Goal: Communication & Community: Ask a question

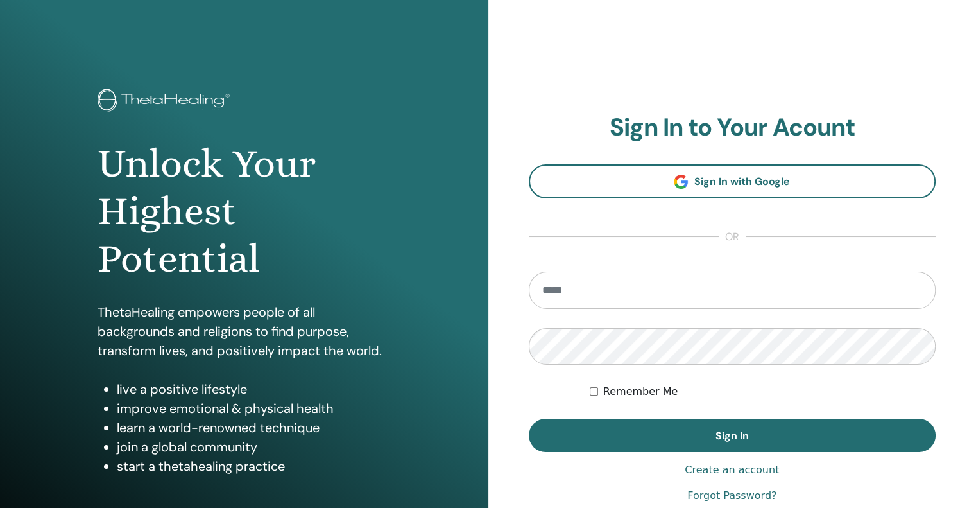
click at [721, 288] on input "email" at bounding box center [733, 290] width 408 height 37
type input "**********"
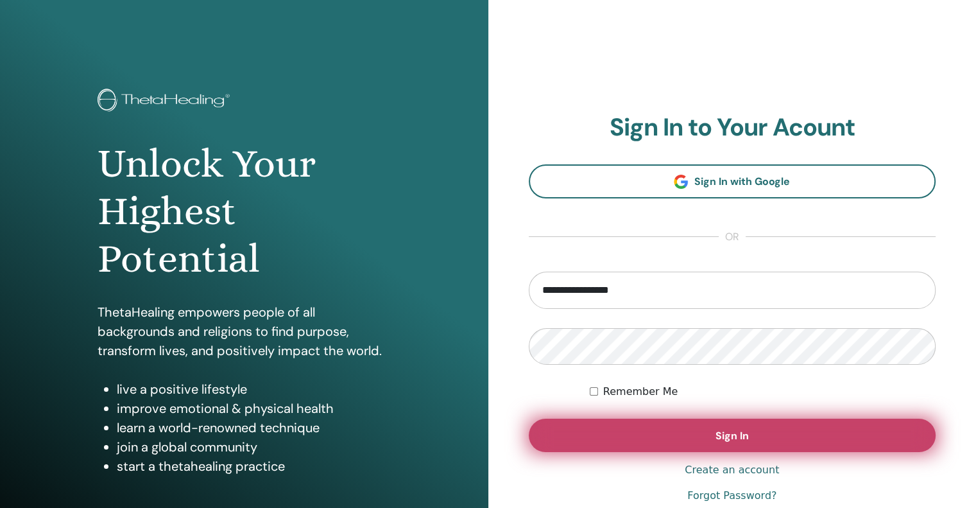
click at [754, 438] on button "Sign In" at bounding box center [733, 435] width 408 height 33
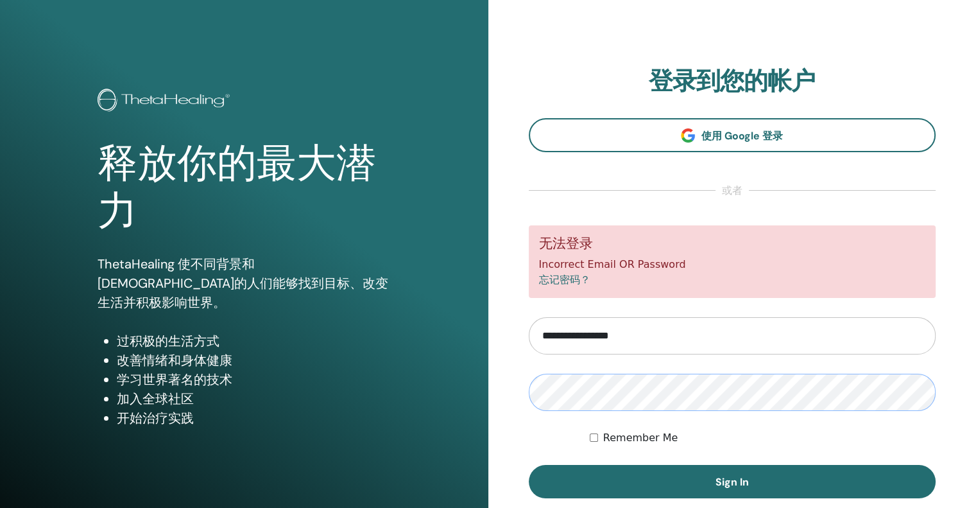
click at [529, 465] on button "Sign In" at bounding box center [733, 481] width 408 height 33
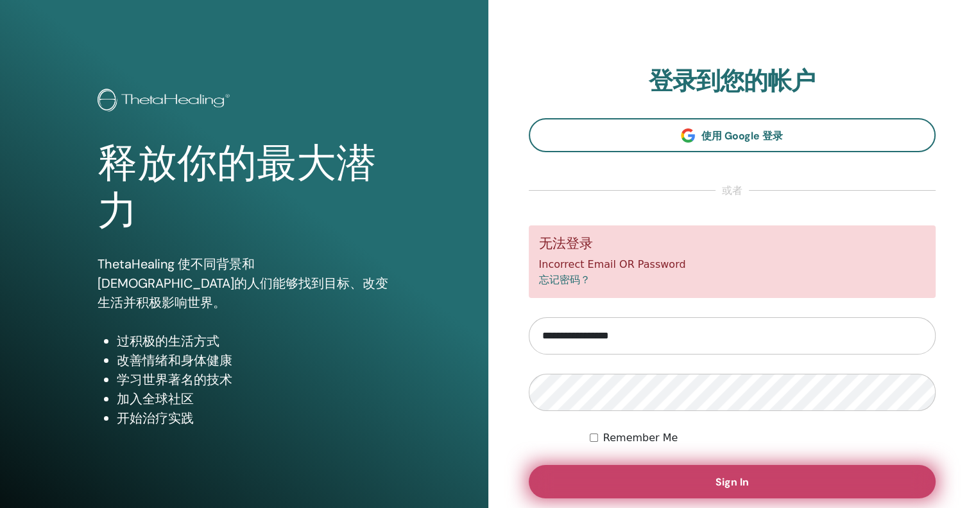
click at [760, 479] on button "Sign In" at bounding box center [733, 481] width 408 height 33
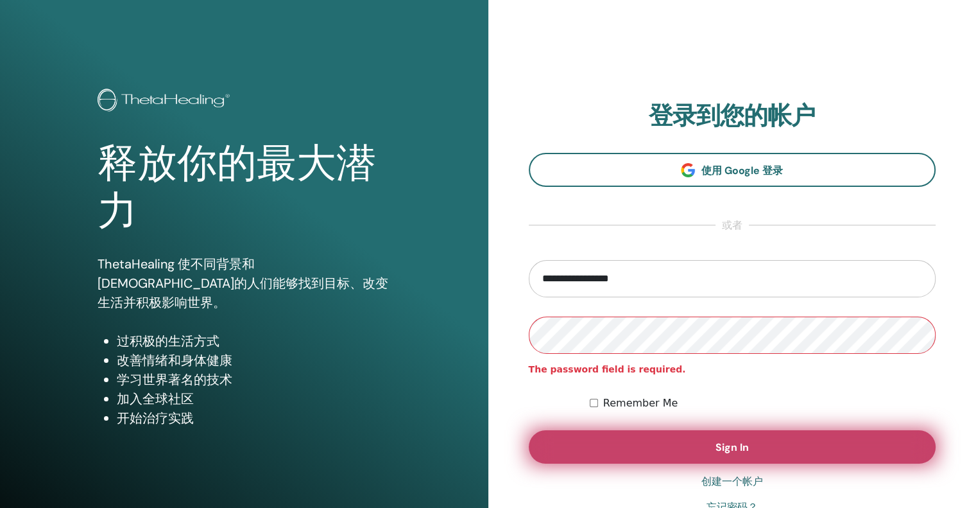
click at [849, 442] on button "Sign In" at bounding box center [733, 446] width 408 height 33
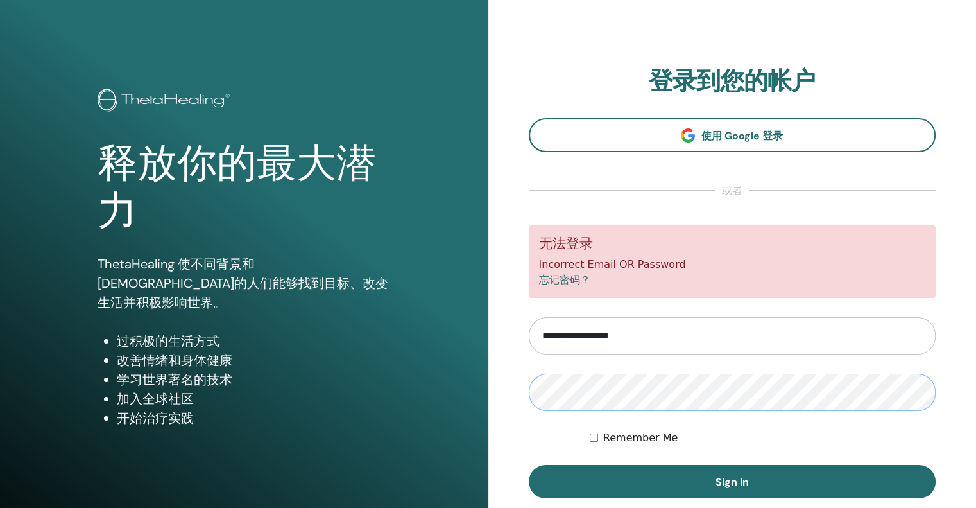
click at [529, 465] on button "Sign In" at bounding box center [733, 481] width 408 height 33
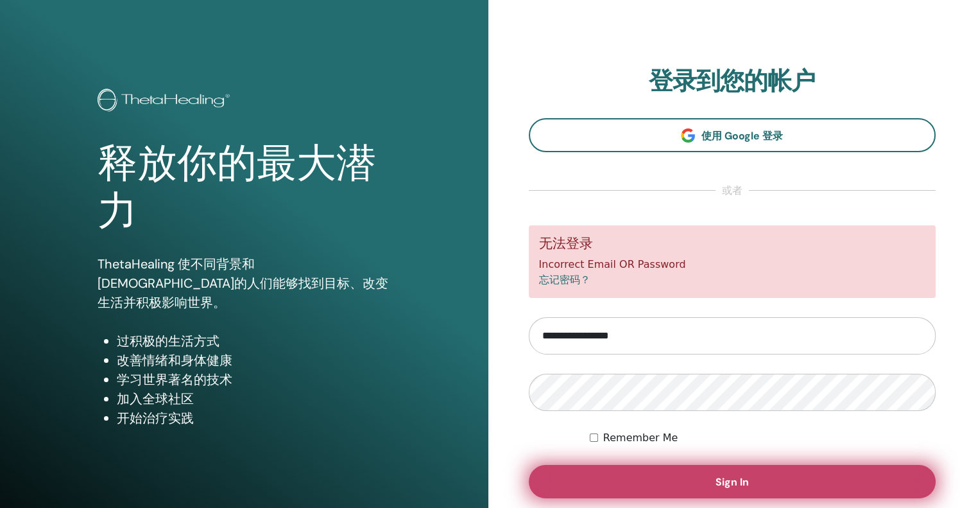
click at [759, 474] on button "Sign In" at bounding box center [733, 481] width 408 height 33
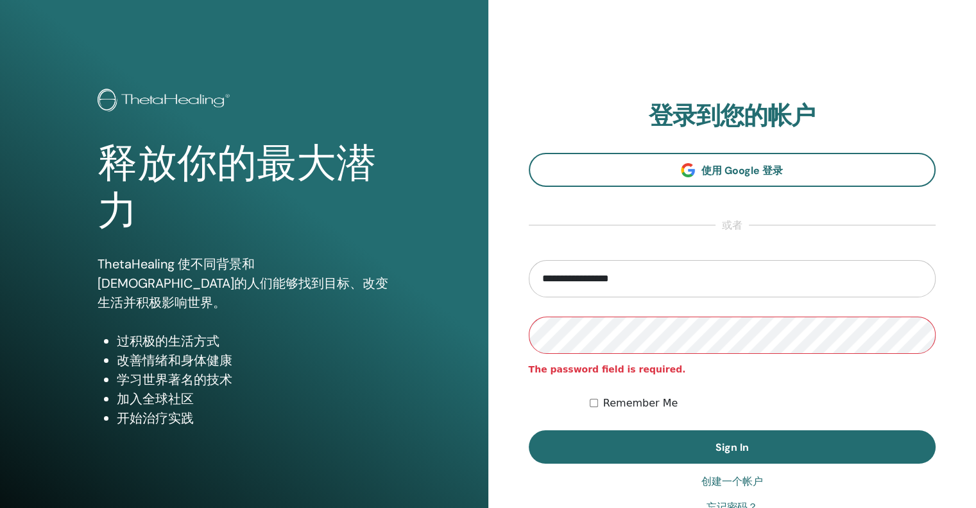
click at [529, 430] on button "Sign In" at bounding box center [733, 446] width 408 height 33
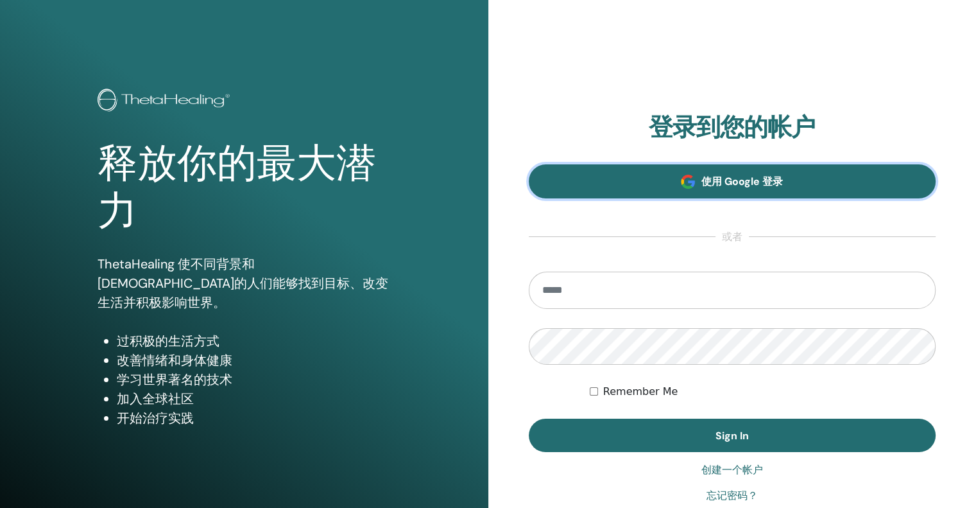
click at [791, 186] on link "使用 Google 登录" at bounding box center [733, 181] width 408 height 34
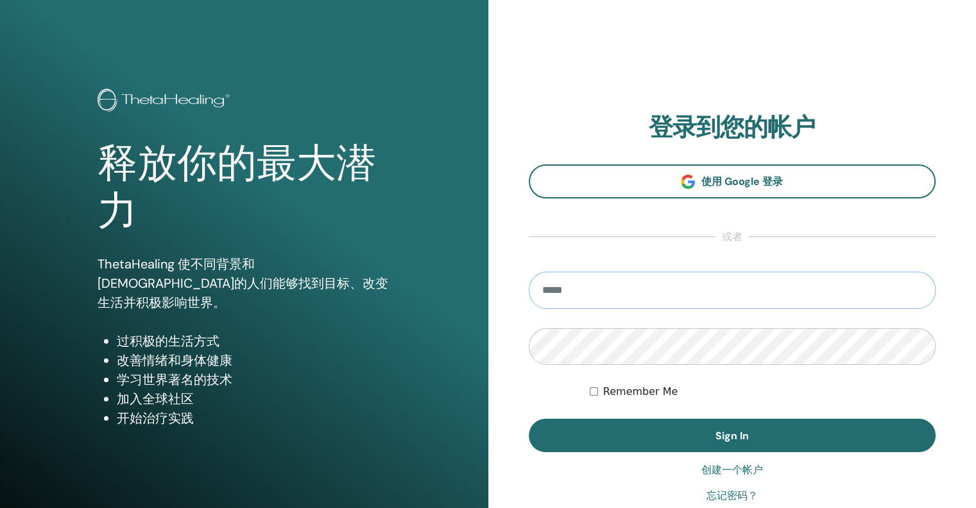
click at [700, 285] on input "email" at bounding box center [733, 290] width 408 height 37
type input "**********"
click at [529, 419] on button "Sign In" at bounding box center [733, 435] width 408 height 33
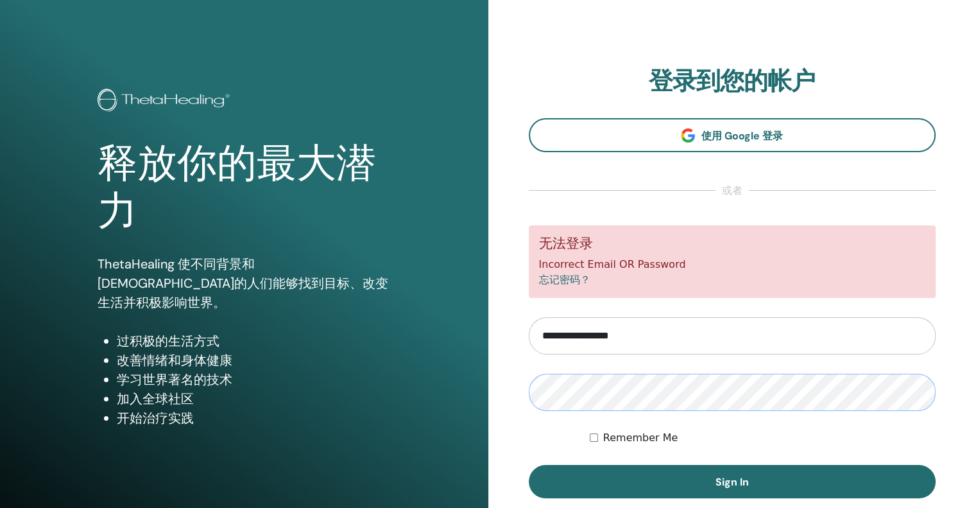
click at [529, 465] on button "Sign In" at bounding box center [733, 481] width 408 height 33
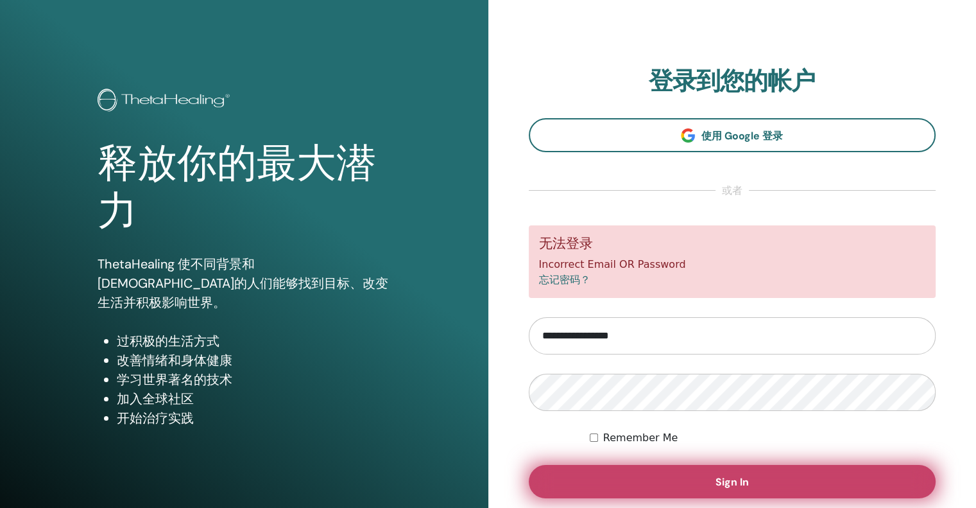
click at [731, 482] on span "Sign In" at bounding box center [732, 481] width 33 height 13
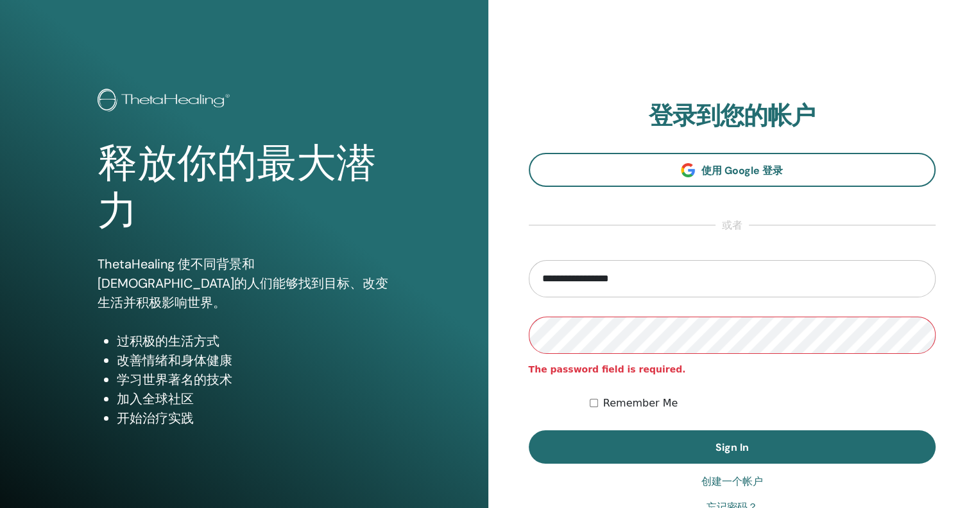
click at [529, 430] on button "Sign In" at bounding box center [733, 446] width 408 height 33
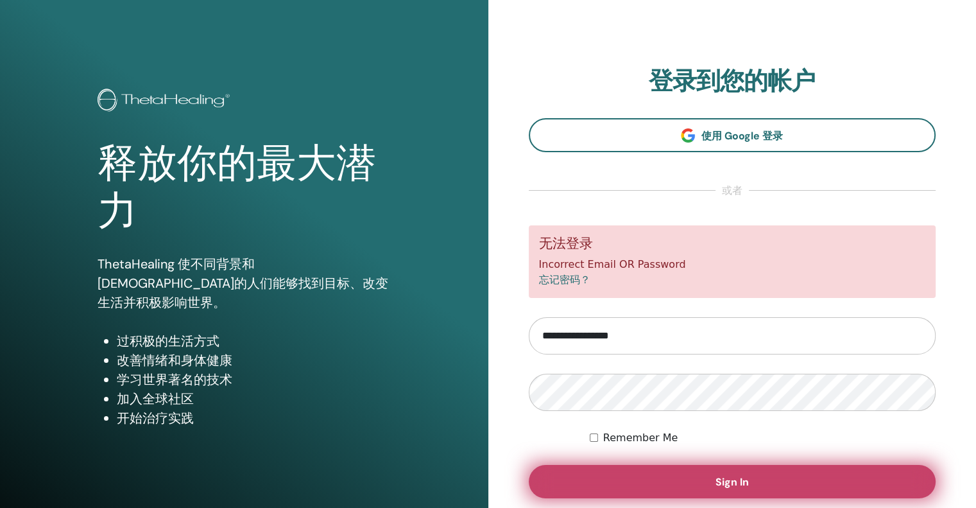
click at [768, 477] on button "Sign In" at bounding box center [733, 481] width 408 height 33
click at [800, 476] on button "Sign In" at bounding box center [733, 481] width 408 height 33
click at [771, 482] on button "Sign In" at bounding box center [733, 481] width 408 height 33
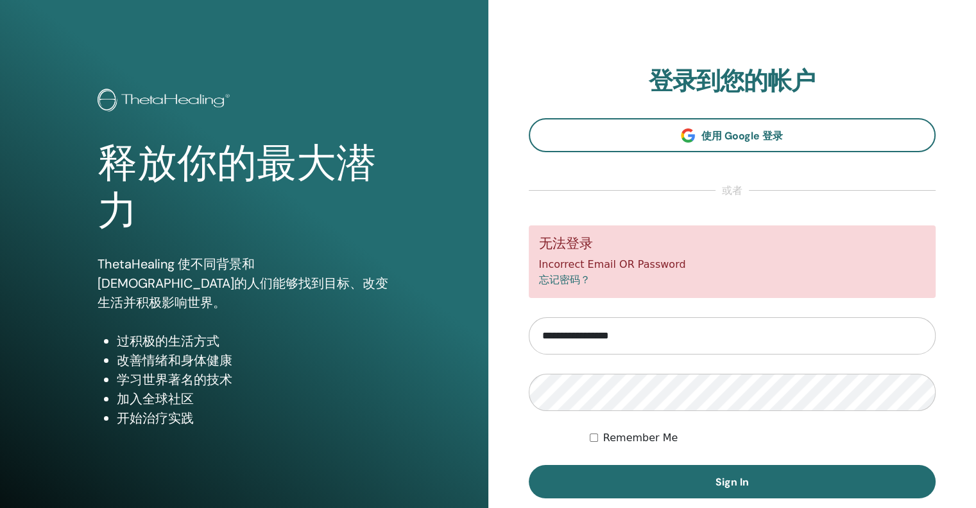
click at [714, 372] on form "**********" at bounding box center [733, 361] width 408 height 273
click at [529, 465] on button "Sign In" at bounding box center [733, 481] width 408 height 33
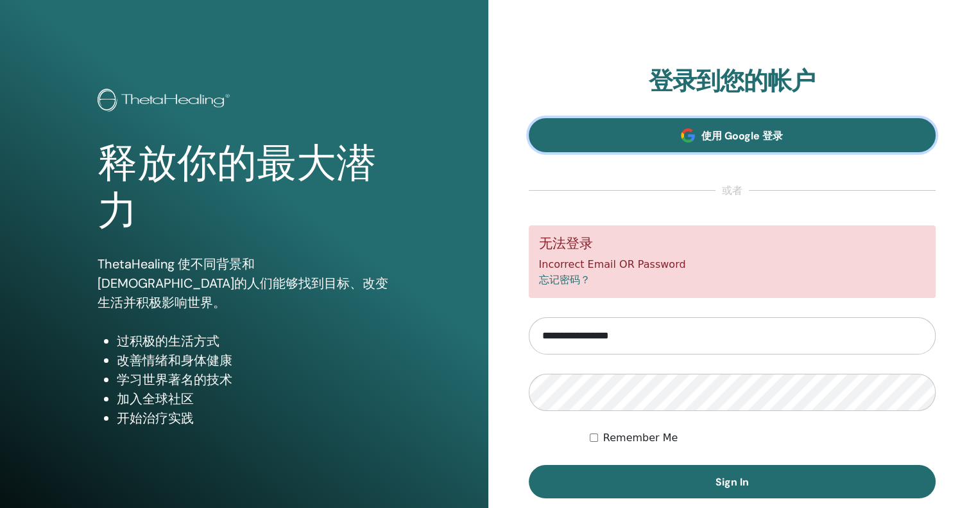
click at [784, 132] on link "使用 Google 登录" at bounding box center [733, 135] width 408 height 34
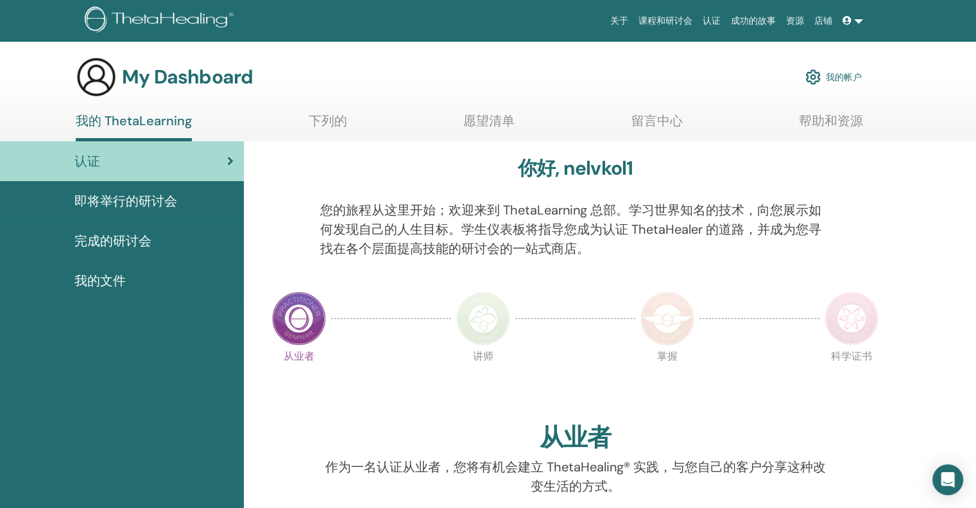
click at [129, 202] on span "即将举行的研讨会" at bounding box center [125, 200] width 103 height 19
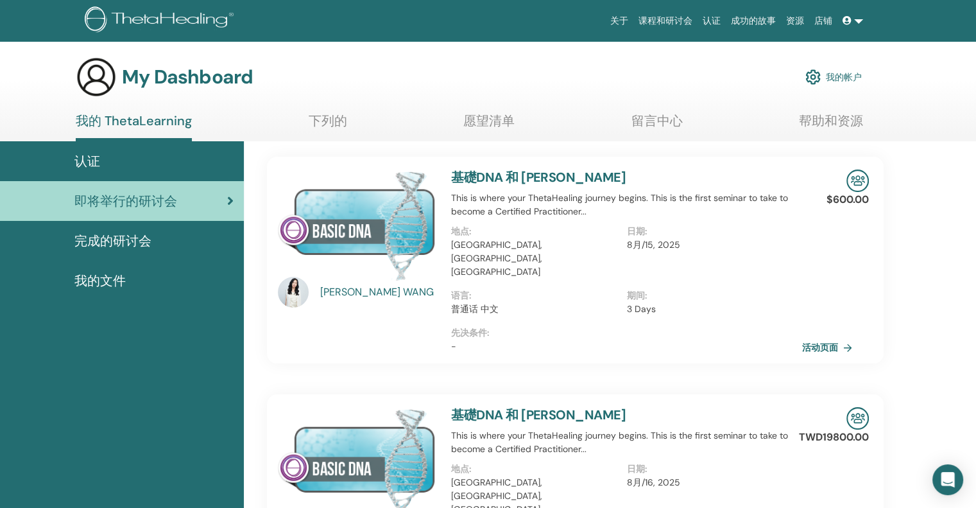
click at [131, 275] on div "我的文件" at bounding box center [121, 280] width 223 height 19
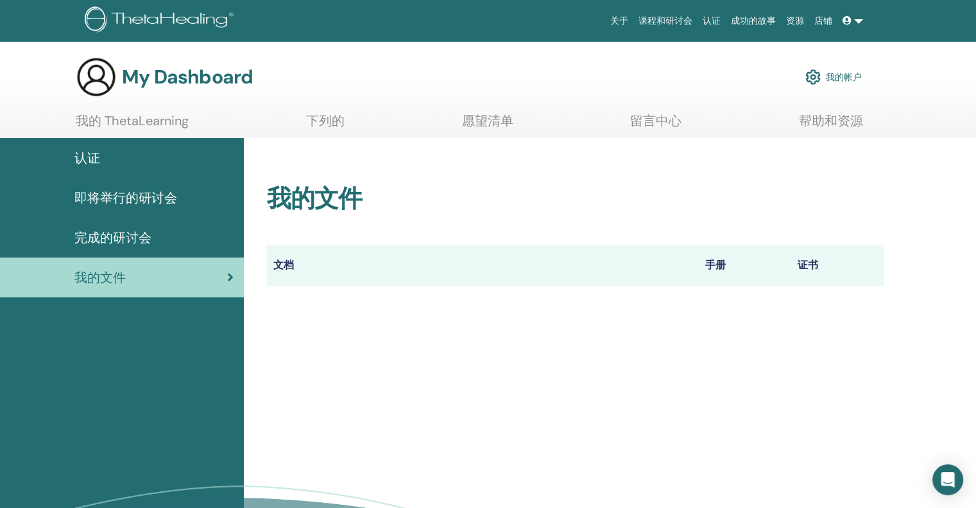
click at [160, 195] on span "即将举行的研讨会" at bounding box center [125, 197] width 103 height 19
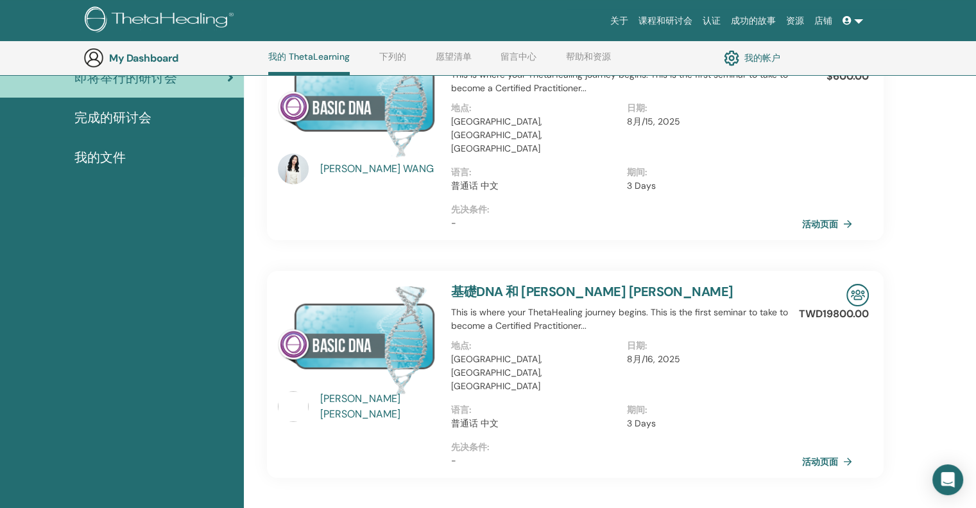
scroll to position [162, 0]
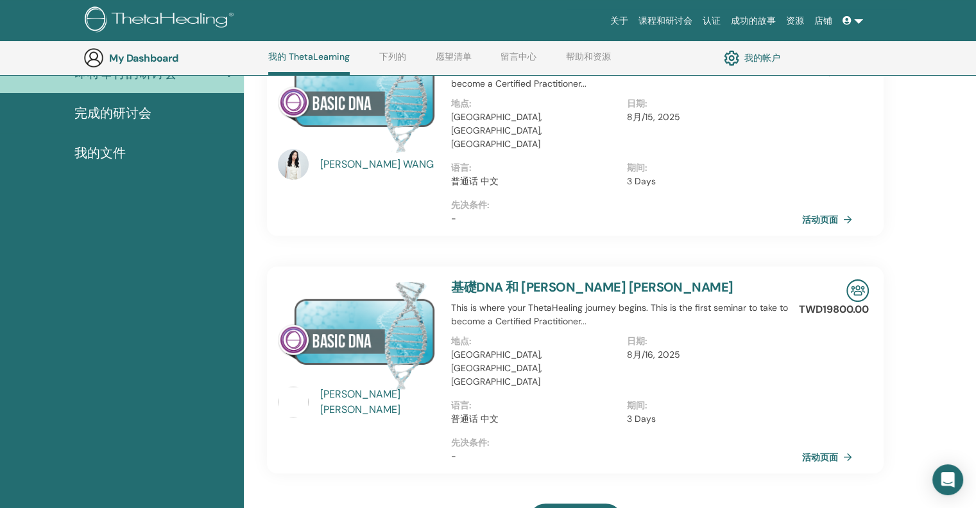
click at [592, 279] on link "基礎DNA 和 [PERSON_NAME] [PERSON_NAME]" at bounding box center [592, 287] width 282 height 17
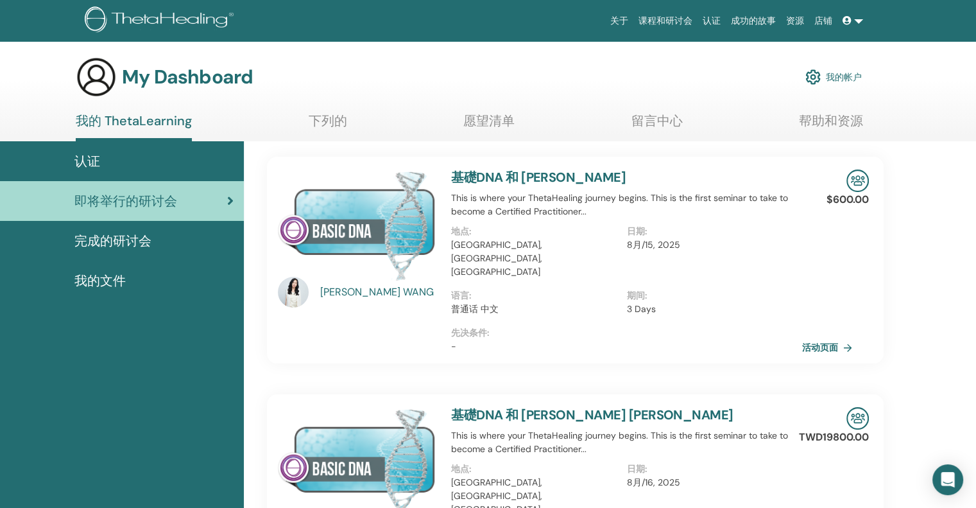
click at [584, 406] on link "基礎DNA 和 [PERSON_NAME] [PERSON_NAME]" at bounding box center [592, 414] width 282 height 17
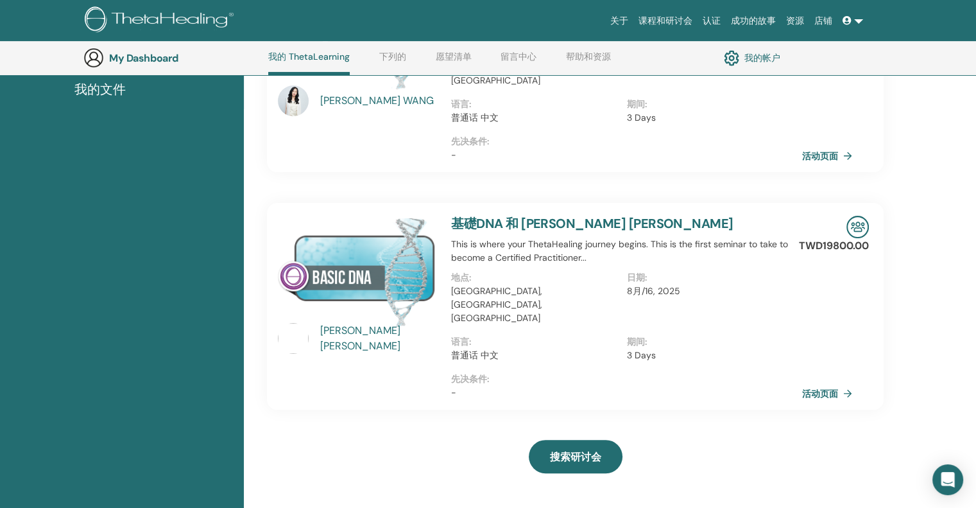
scroll to position [226, 0]
click at [836, 383] on link "活动页面" at bounding box center [831, 392] width 55 height 19
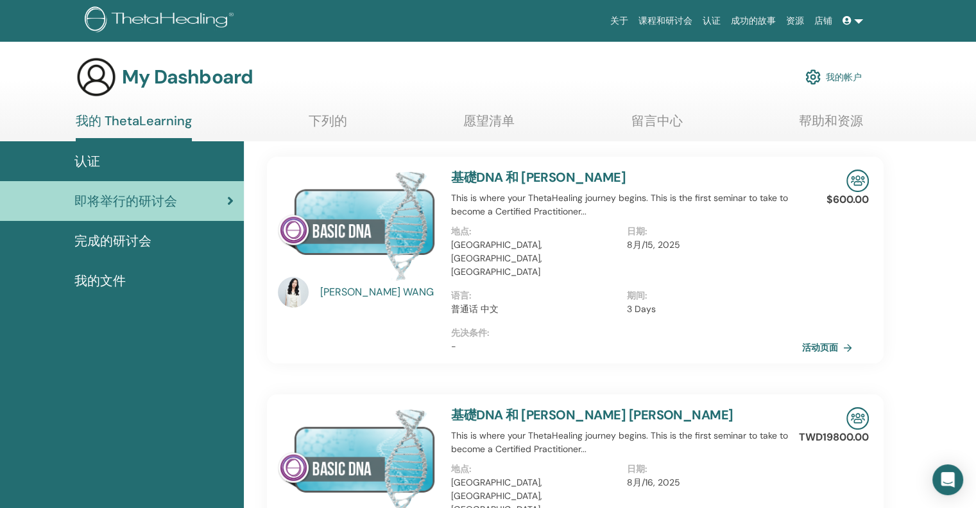
click at [655, 125] on link "留言中心" at bounding box center [657, 125] width 51 height 25
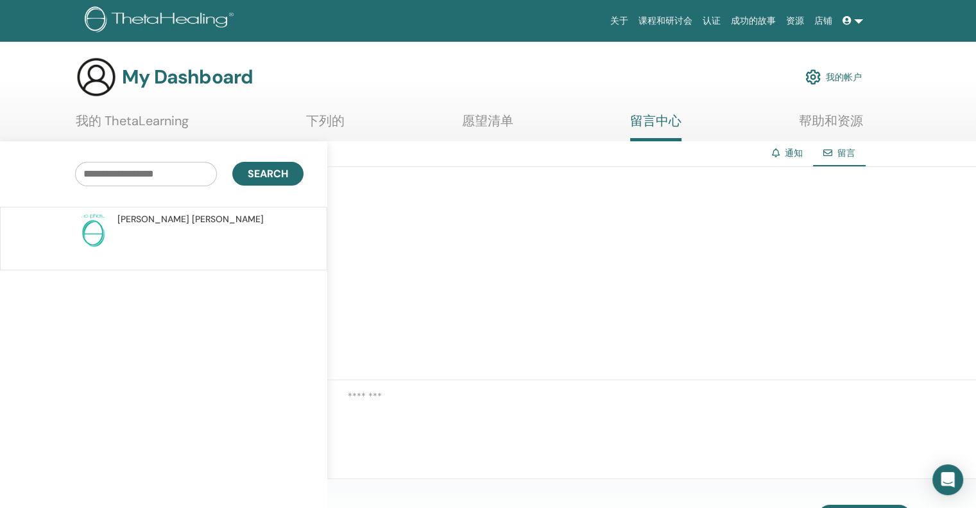
click at [811, 125] on link "帮助和资源" at bounding box center [831, 125] width 64 height 25
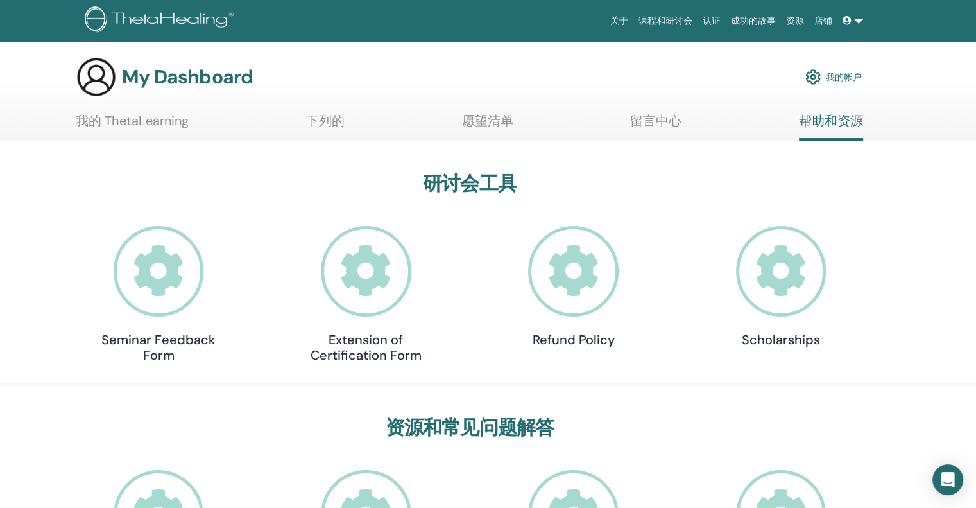
click at [496, 123] on link "愿望清单" at bounding box center [487, 125] width 51 height 25
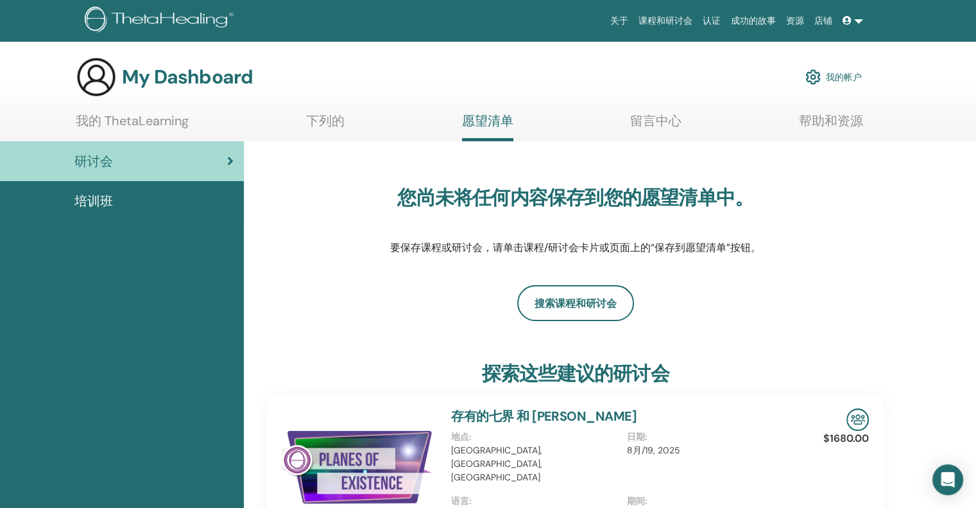
click at [343, 125] on link "下列的" at bounding box center [325, 125] width 39 height 25
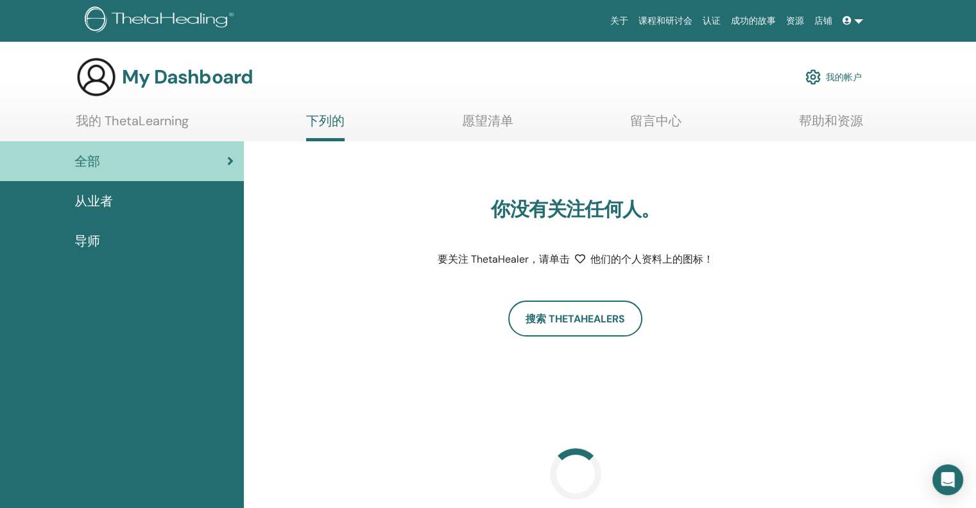
click at [491, 117] on link "愿望清单" at bounding box center [487, 125] width 51 height 25
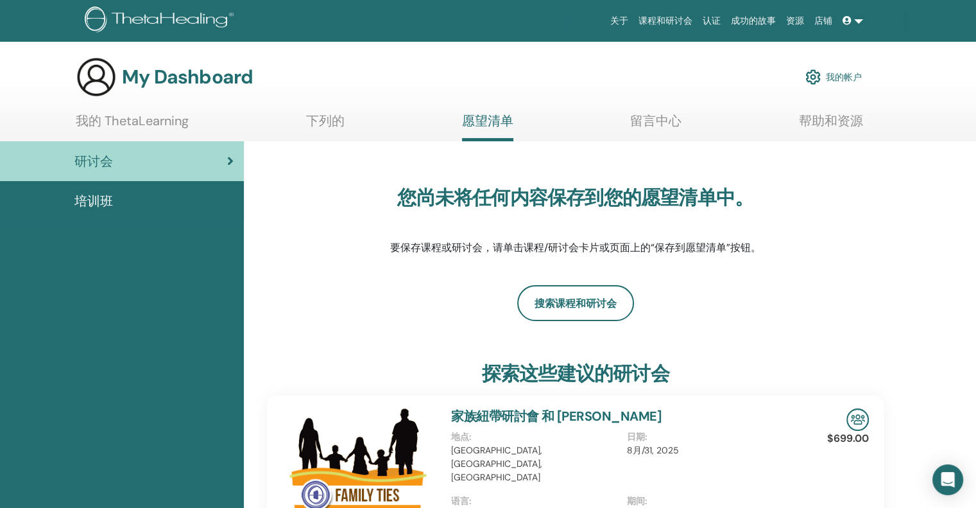
click at [159, 202] on div "培训班" at bounding box center [121, 200] width 223 height 19
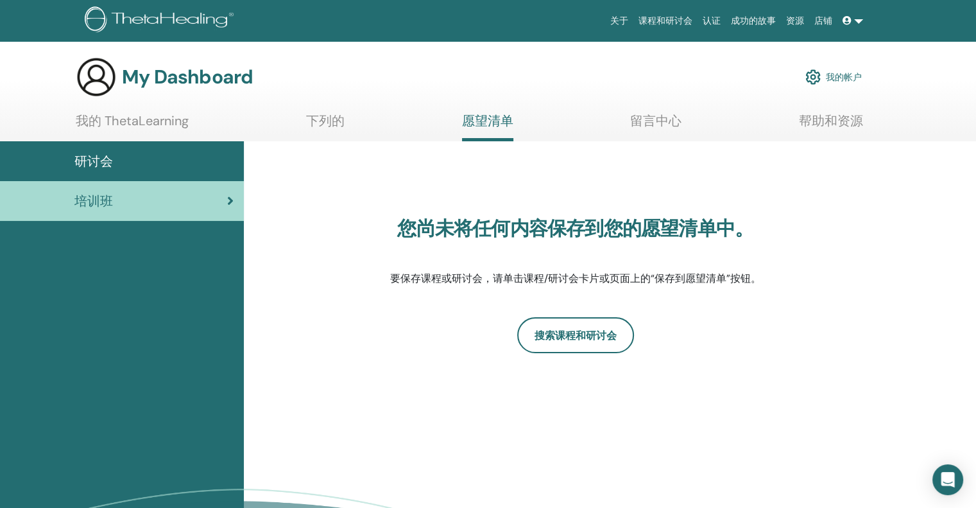
click at [168, 166] on div "研讨会" at bounding box center [121, 160] width 223 height 19
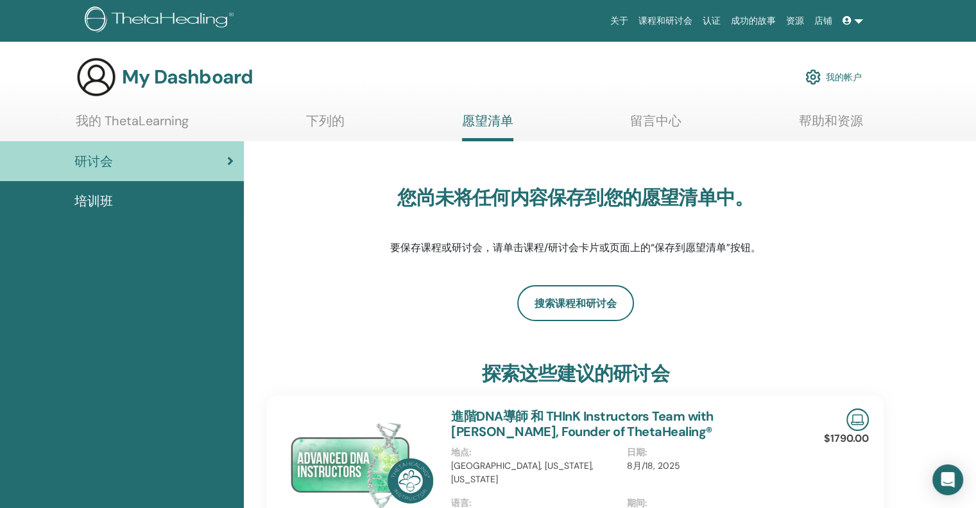
click at [322, 118] on link "下列的" at bounding box center [325, 125] width 39 height 25
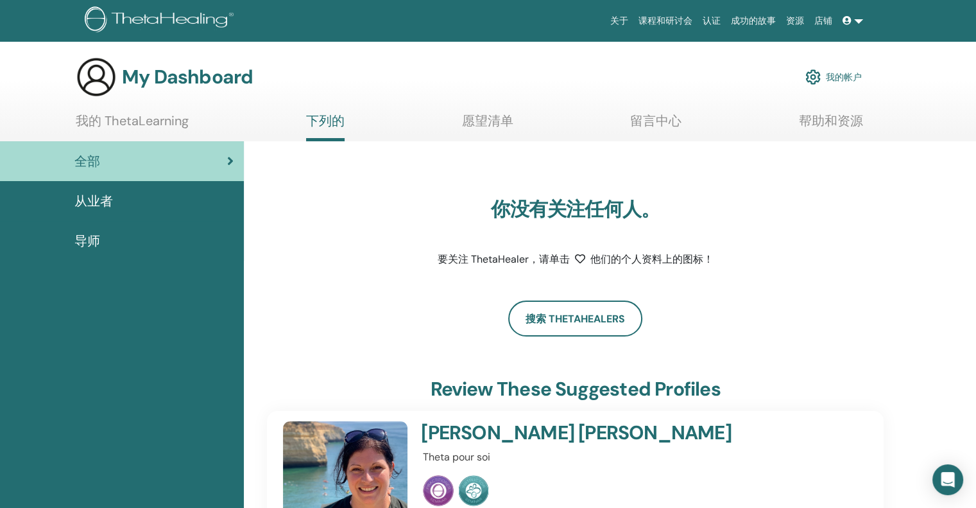
click at [853, 77] on link "我的帐户" at bounding box center [834, 77] width 56 height 28
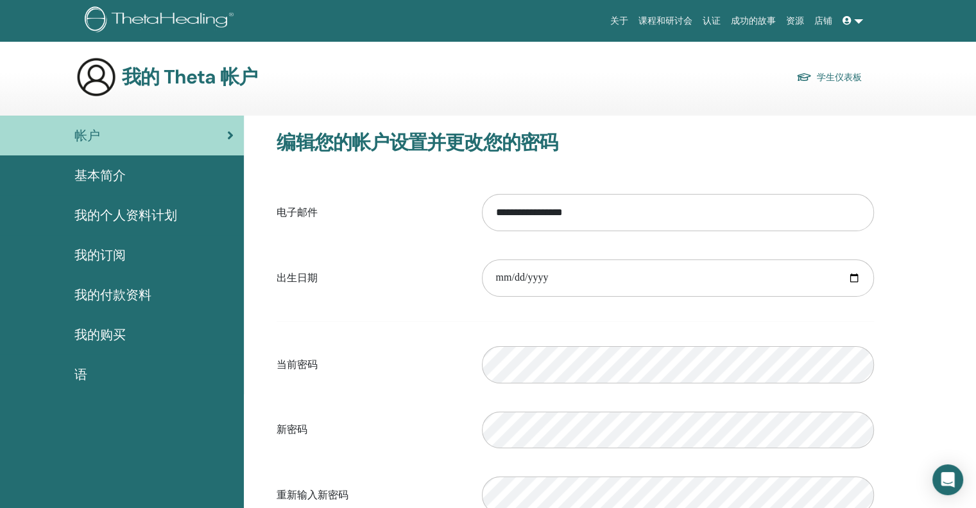
click at [130, 191] on link "基本简介" at bounding box center [122, 175] width 244 height 40
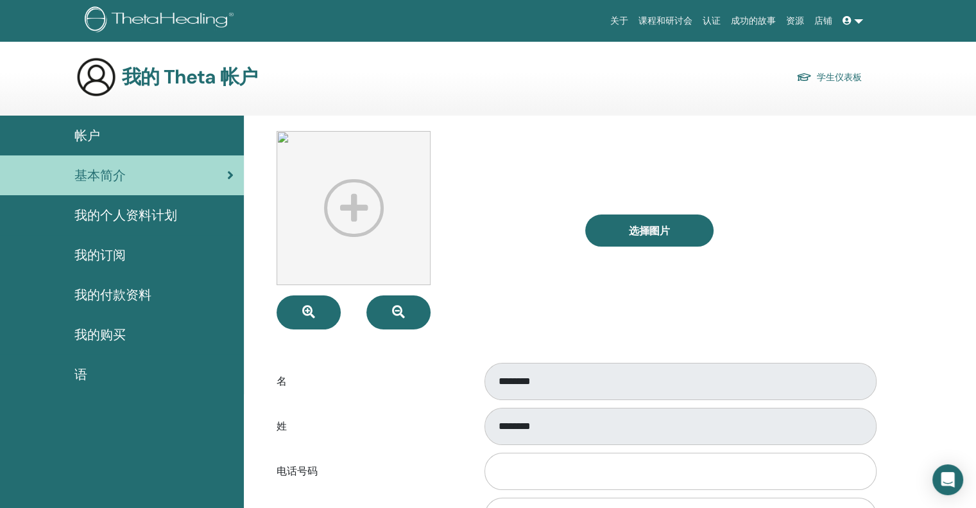
click at [152, 228] on link "我的个人资料计划" at bounding box center [122, 215] width 244 height 40
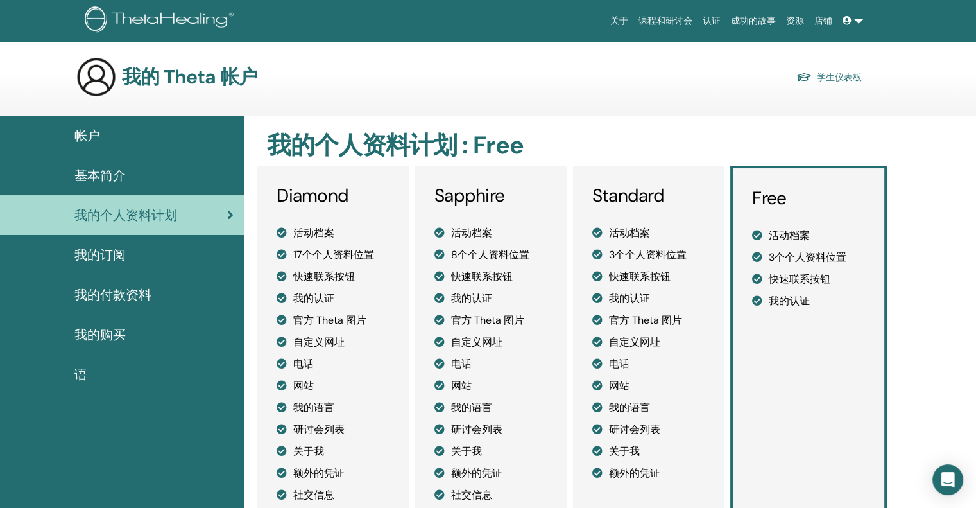
click at [137, 263] on div "我的订阅" at bounding box center [121, 254] width 223 height 19
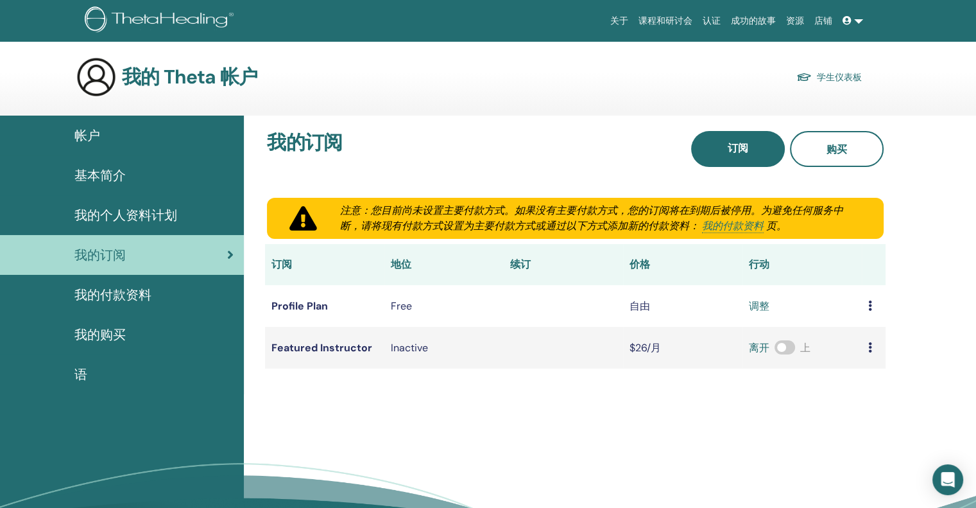
click at [141, 295] on span "我的付款资料" at bounding box center [112, 294] width 77 height 19
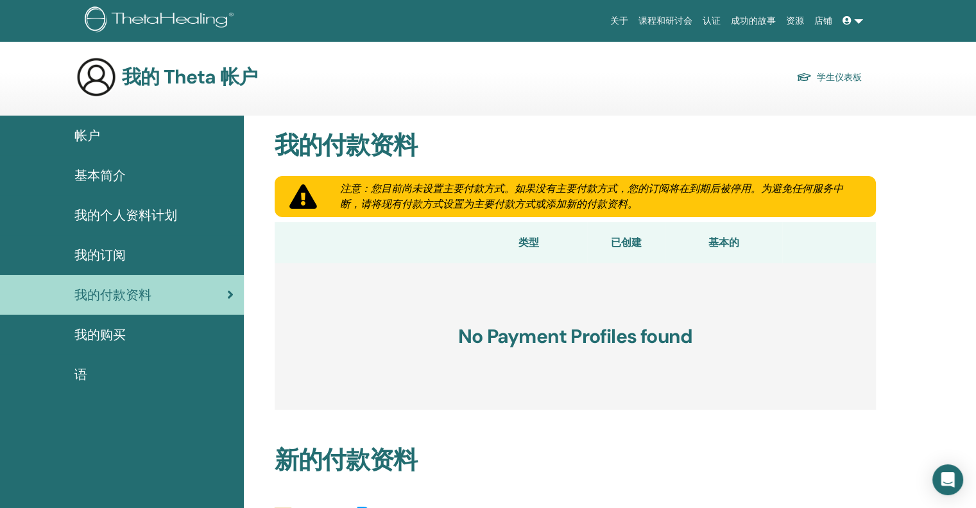
click at [127, 342] on div "我的购买" at bounding box center [121, 334] width 223 height 19
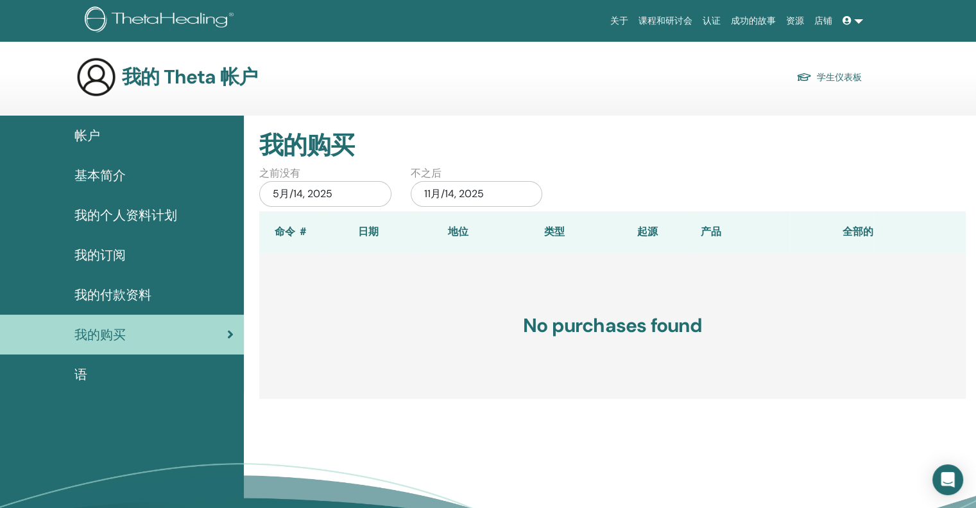
click at [86, 376] on span "语" at bounding box center [80, 374] width 13 height 19
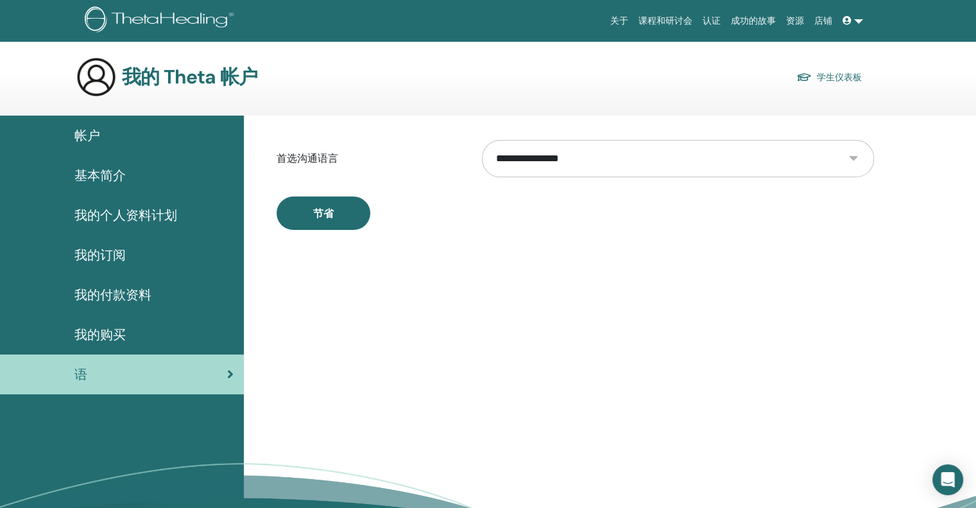
click at [718, 20] on link "认证" at bounding box center [712, 21] width 28 height 24
click at [851, 69] on link "学生仪表板" at bounding box center [829, 77] width 65 height 18
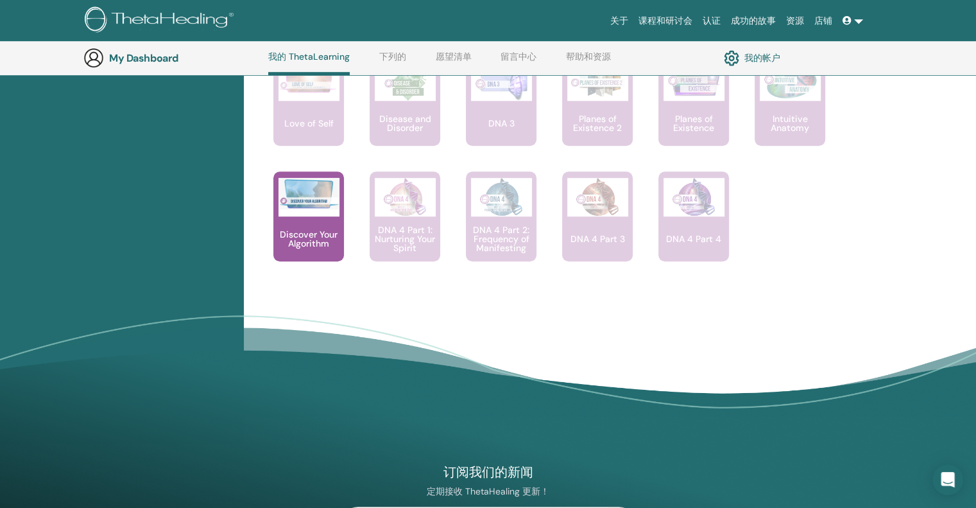
scroll to position [1125, 0]
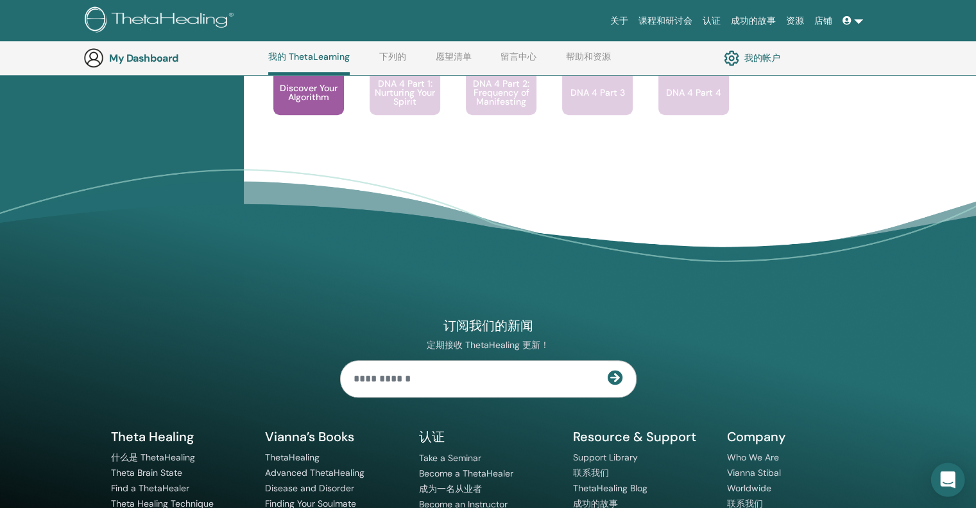
click at [946, 472] on div "Open Intercom Messenger" at bounding box center [948, 480] width 34 height 34
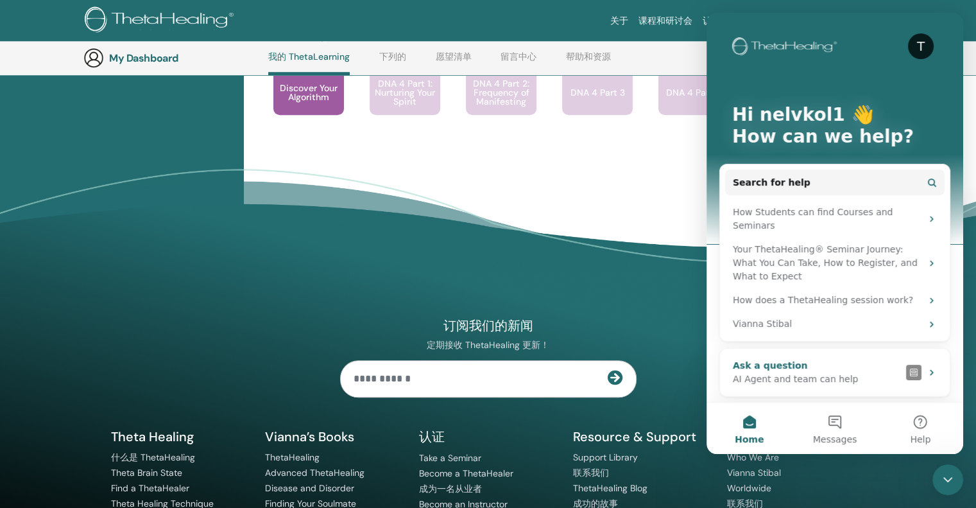
scroll to position [0, 0]
click at [832, 436] on span "Messages" at bounding box center [835, 439] width 44 height 9
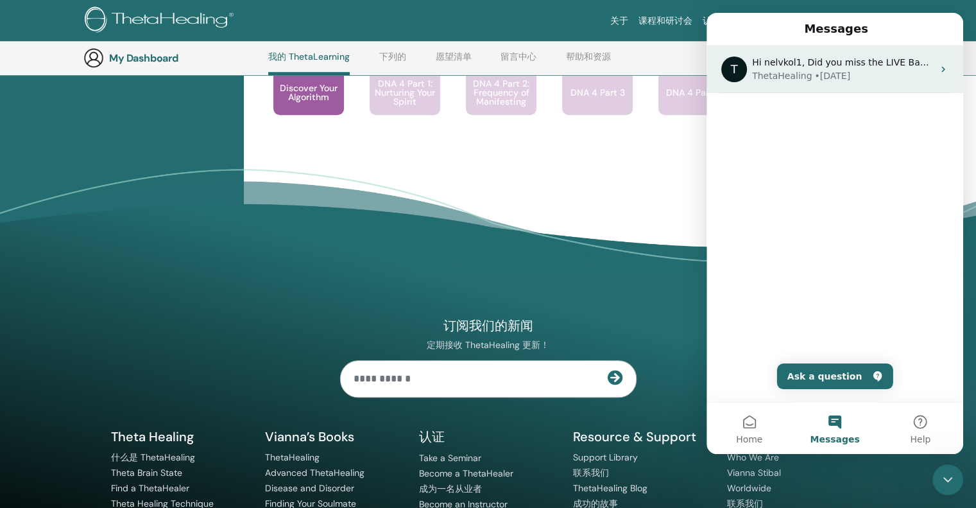
click at [928, 74] on div "T Hi nelvkol1, Did you miss the LIVE Basic DNA Enhancement with Vianna? This 2-…" at bounding box center [835, 70] width 257 height 48
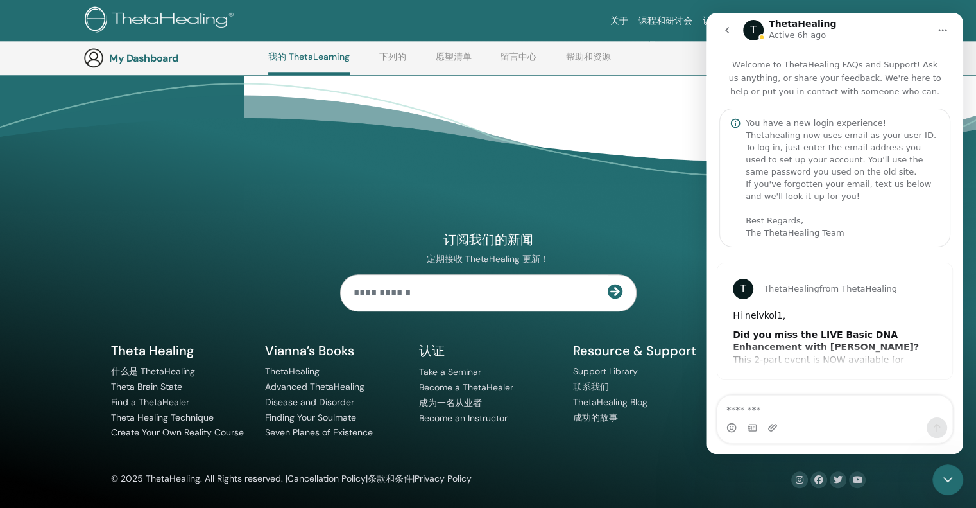
scroll to position [1211, 0]
click at [835, 356] on div "T ThetaHealing from ThetaHealing Hi nelvkol1, Did you miss the LIVE Basic DNA E…" at bounding box center [835, 321] width 235 height 116
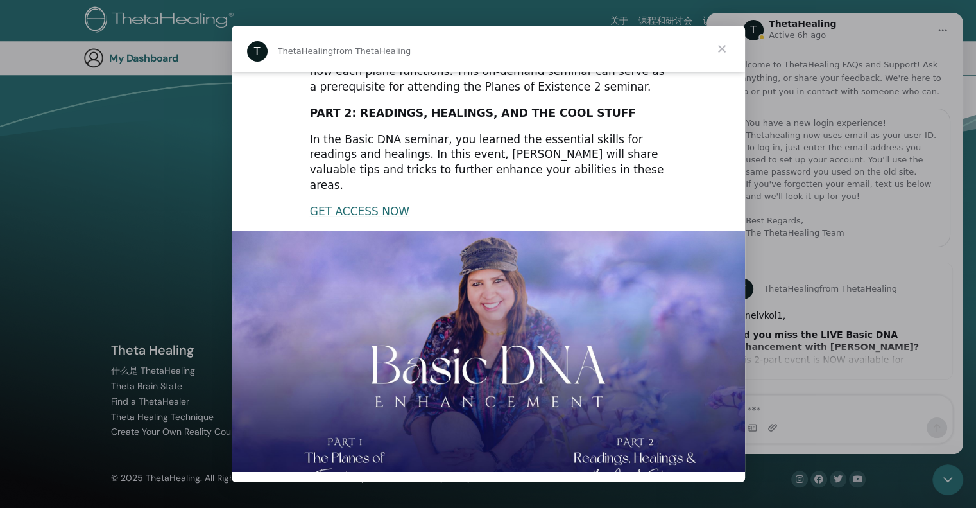
scroll to position [216, 0]
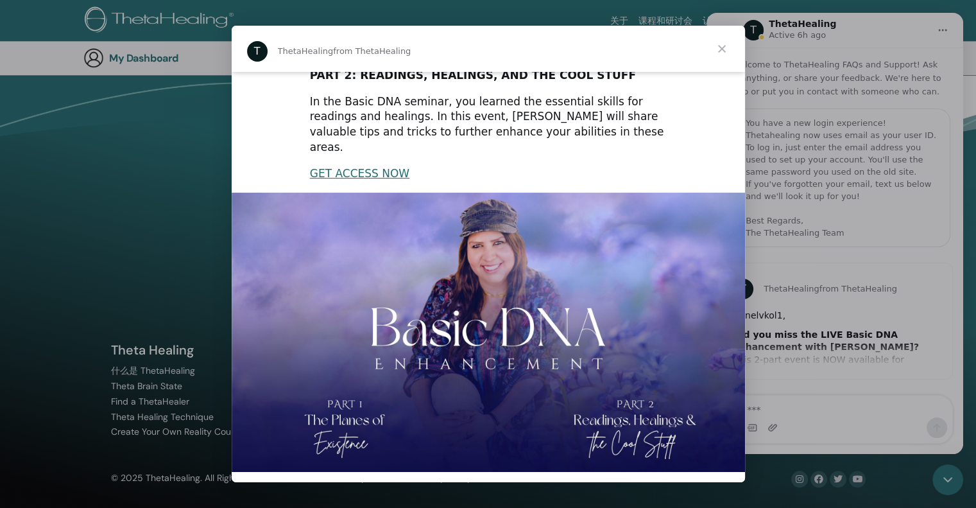
click at [722, 50] on span "Close" at bounding box center [722, 49] width 46 height 46
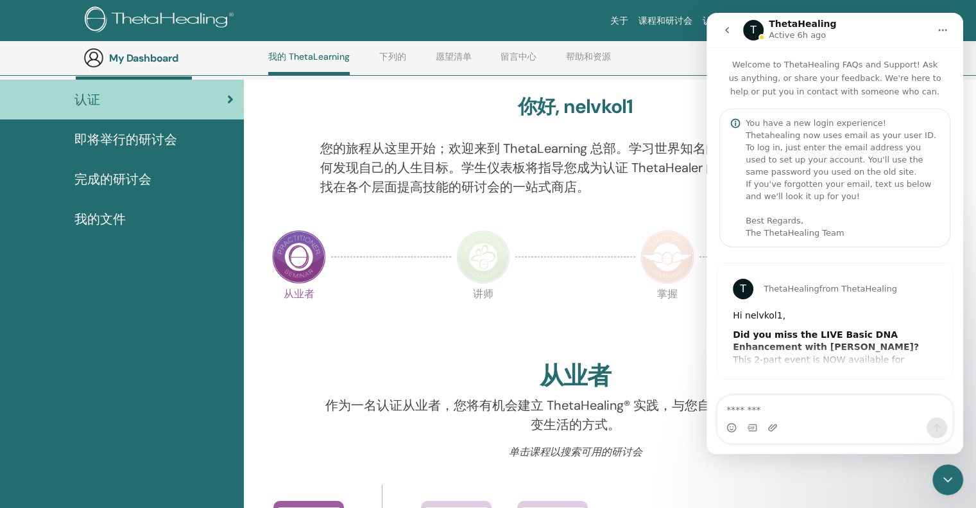
scroll to position [0, 0]
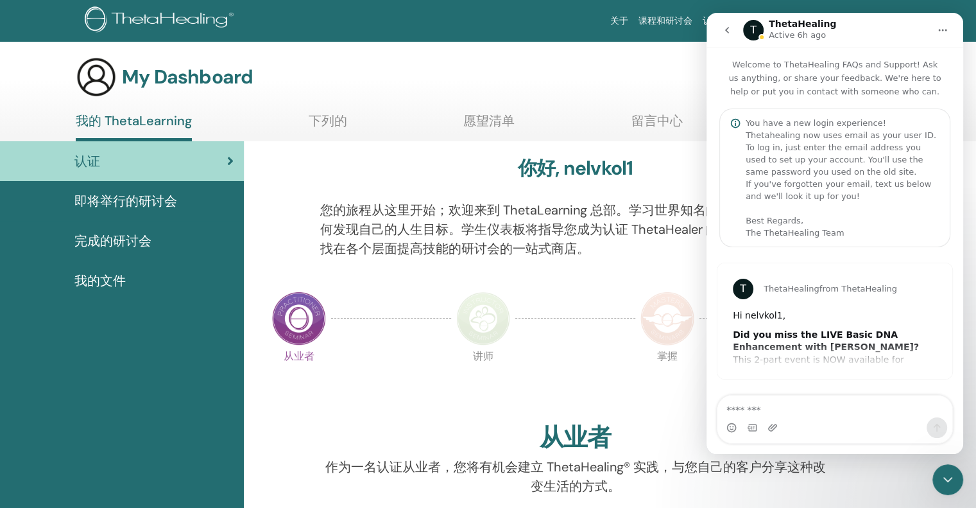
click at [723, 31] on icon "go back" at bounding box center [727, 30] width 10 height 10
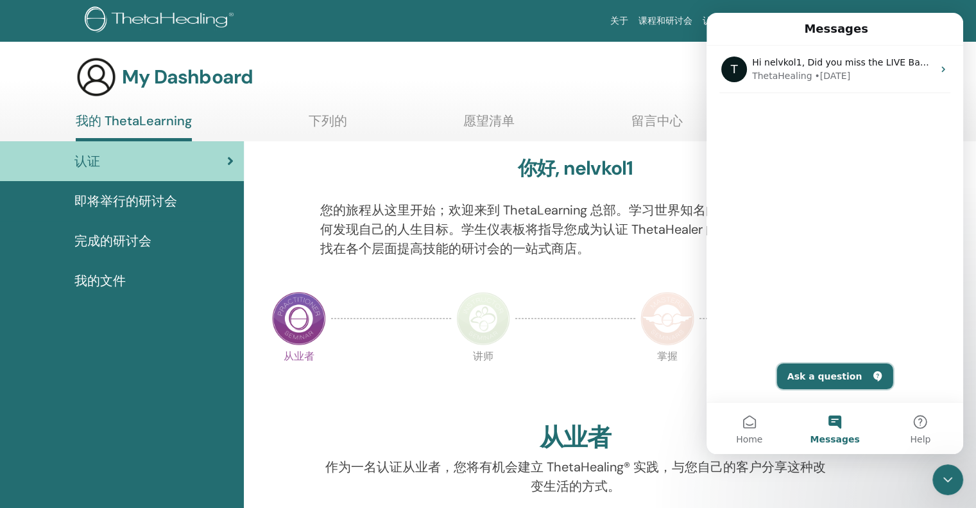
click at [844, 377] on button "Ask a question" at bounding box center [835, 376] width 116 height 26
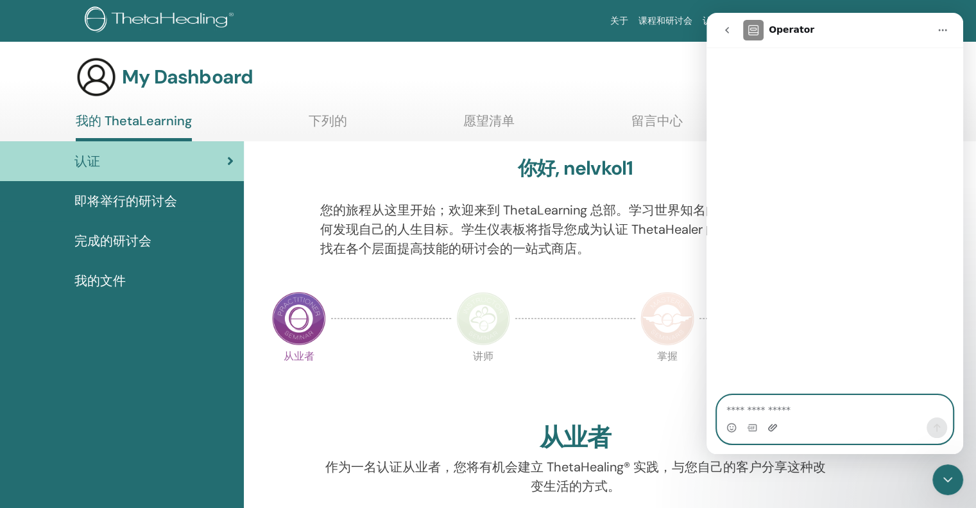
click at [771, 426] on icon "Upload attachment" at bounding box center [772, 427] width 9 height 7
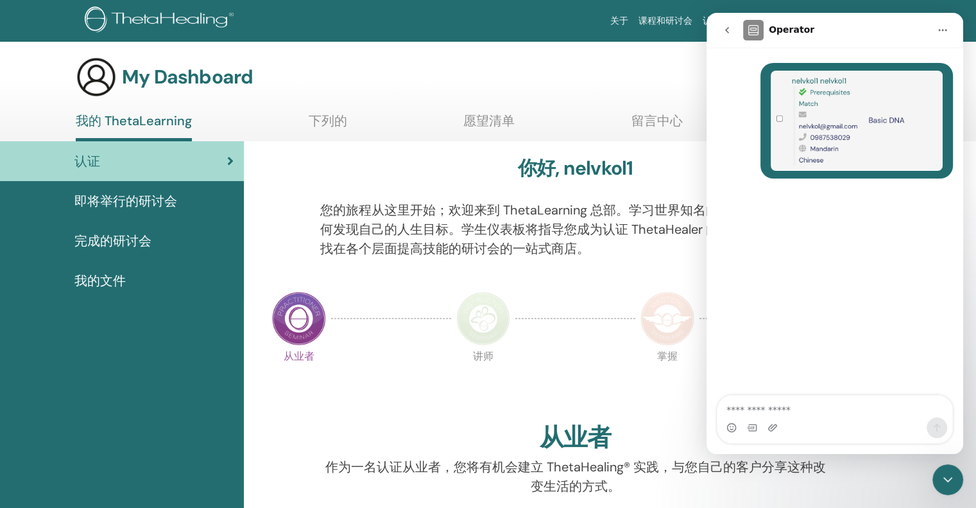
click at [779, 117] on img "user says…" at bounding box center [857, 121] width 172 height 100
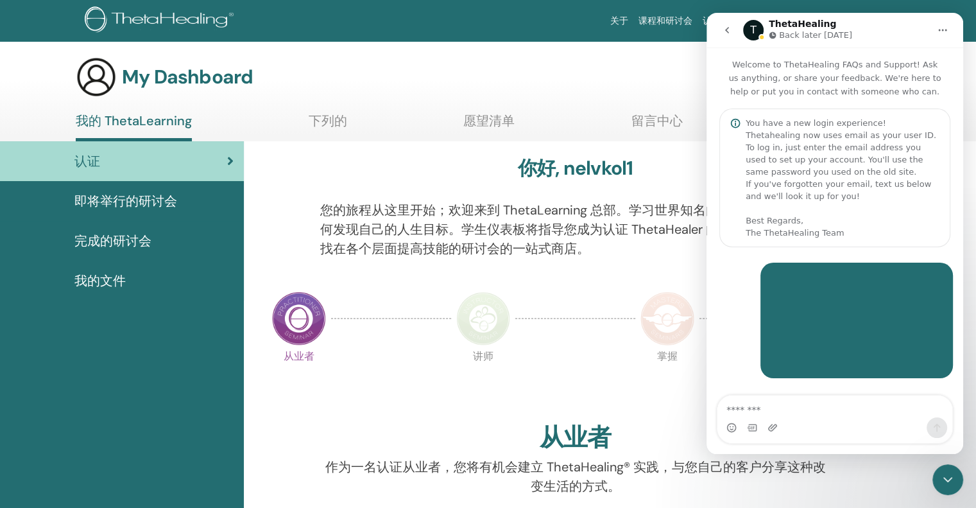
scroll to position [32, 0]
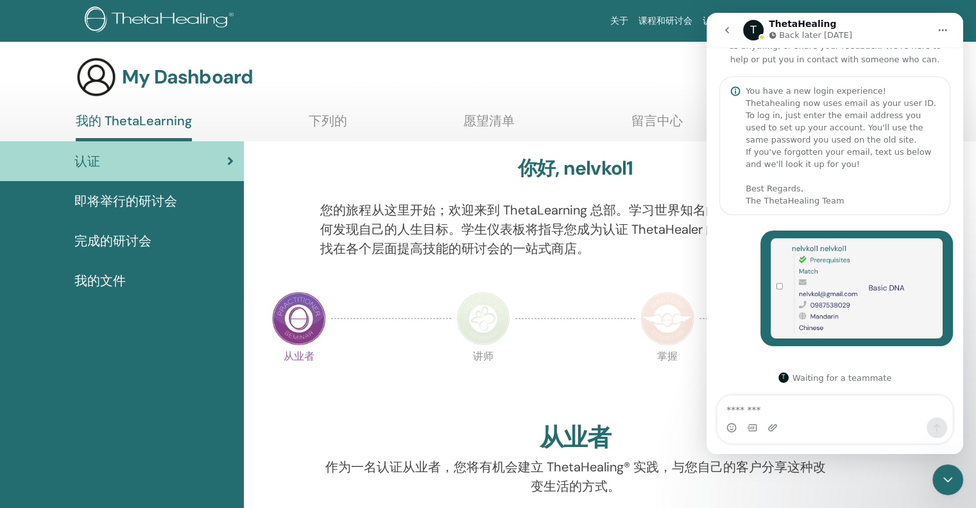
click at [811, 409] on textarea "Message…" at bounding box center [835, 406] width 235 height 22
click at [727, 33] on icon "go back" at bounding box center [727, 30] width 10 height 10
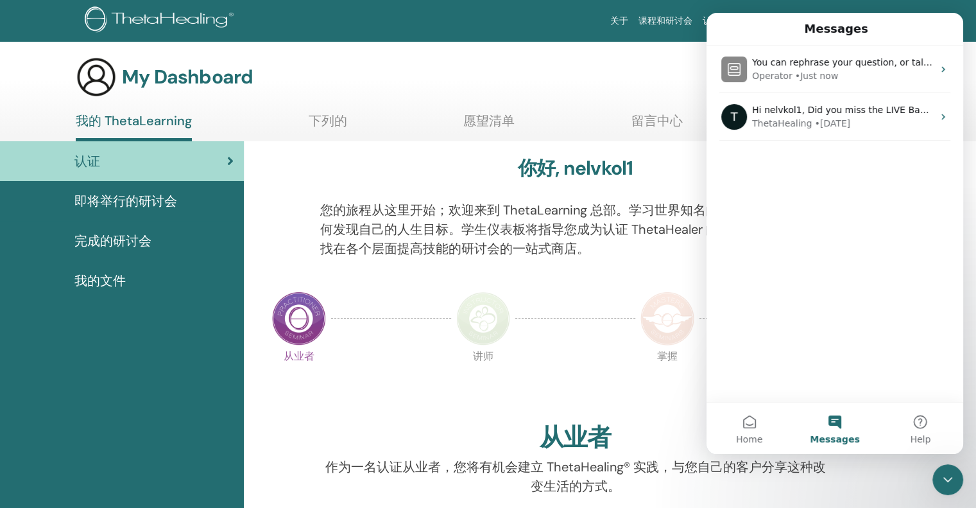
scroll to position [0, 0]
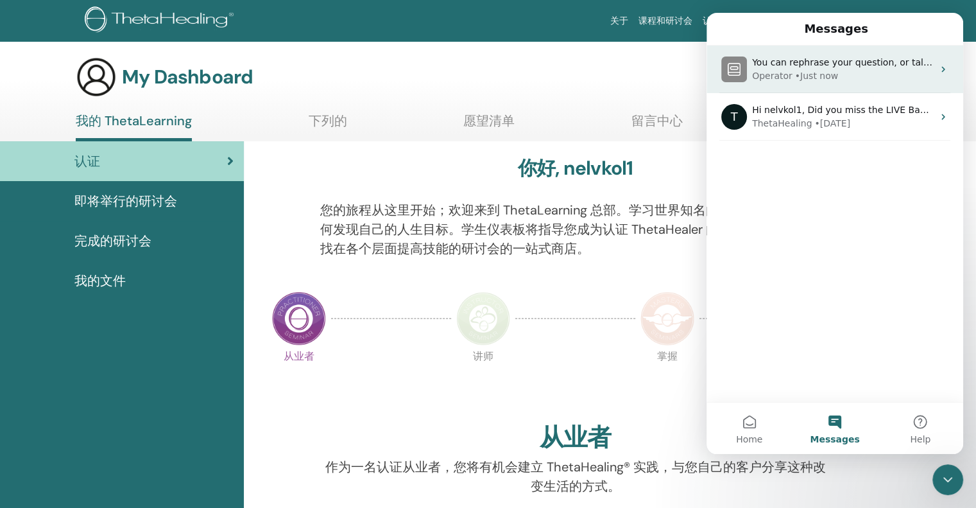
click at [852, 71] on div "Operator • Just now" at bounding box center [842, 75] width 181 height 13
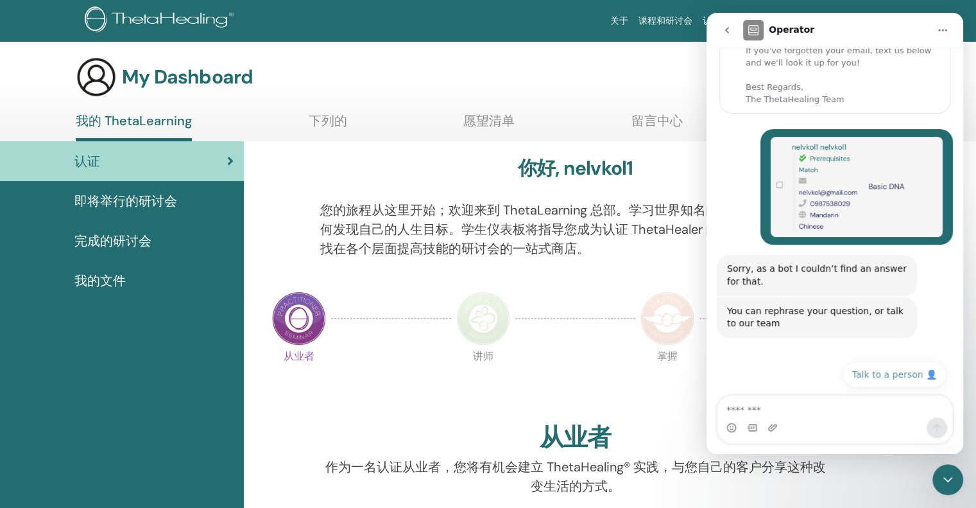
scroll to position [134, 0]
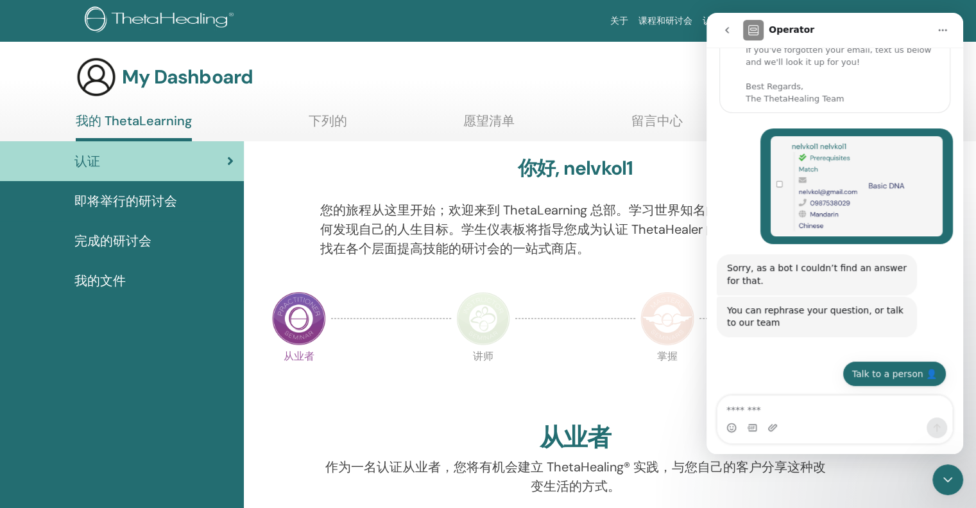
click at [886, 372] on button "Talk to a person 👤" at bounding box center [895, 374] width 104 height 26
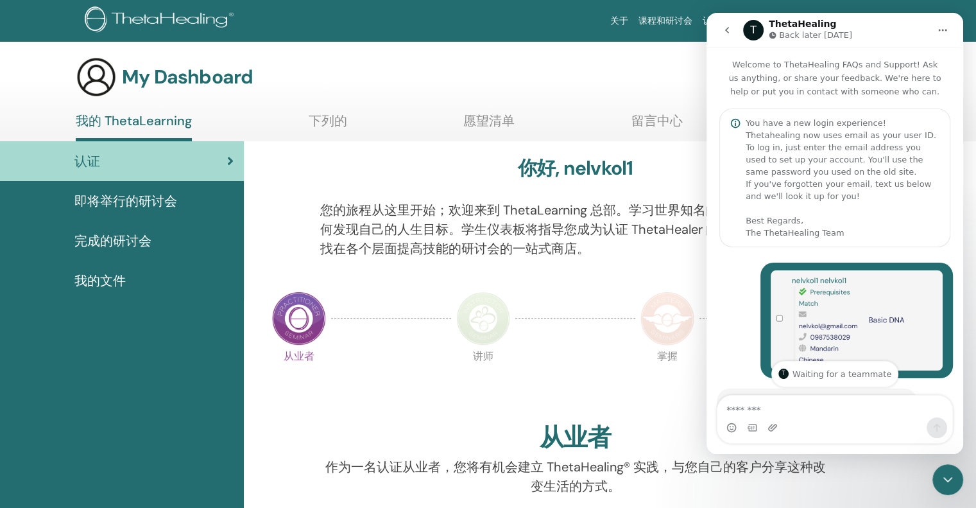
scroll to position [226, 0]
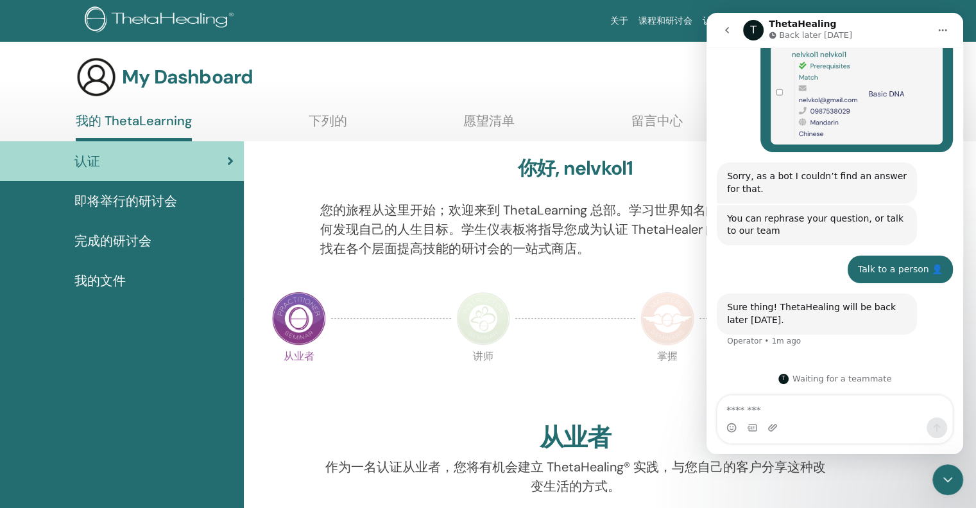
click at [861, 383] on div "T Waiting for a teammate" at bounding box center [835, 379] width 257 height 36
click at [861, 382] on div "T Waiting for a teammate" at bounding box center [835, 379] width 231 height 10
click at [861, 381] on div "T Waiting for a teammate" at bounding box center [835, 379] width 231 height 10
click at [823, 378] on div "T Waiting for a teammate" at bounding box center [835, 379] width 231 height 10
click at [580, 123] on ul "我的 ThetaLearning 下列的 愿望清单 留言中心 帮助和资源" at bounding box center [470, 127] width 788 height 28
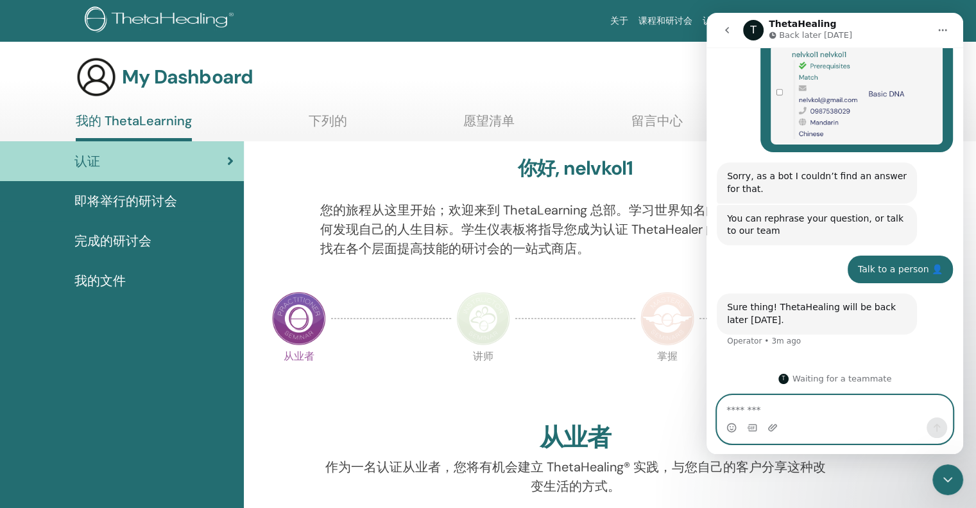
click at [806, 414] on textarea "Message…" at bounding box center [835, 406] width 235 height 22
paste textarea "**********"
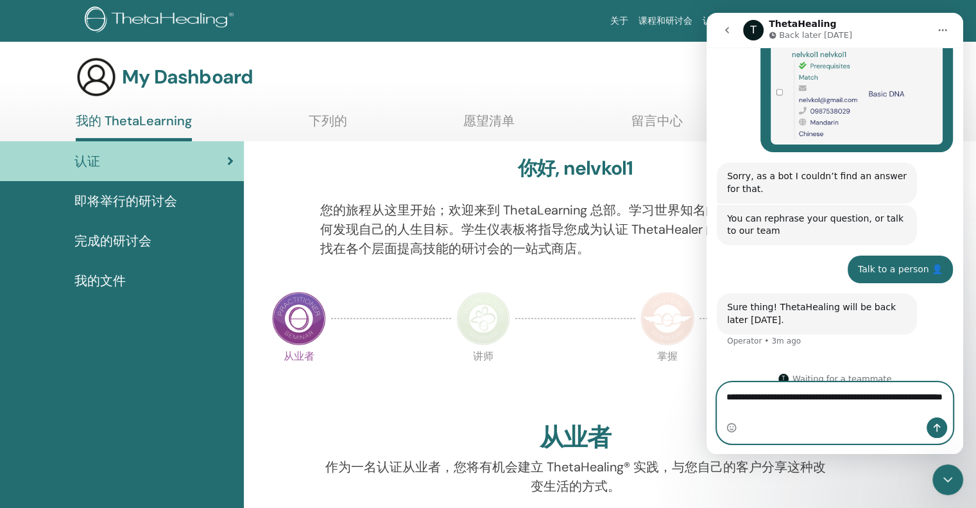
scroll to position [239, 0]
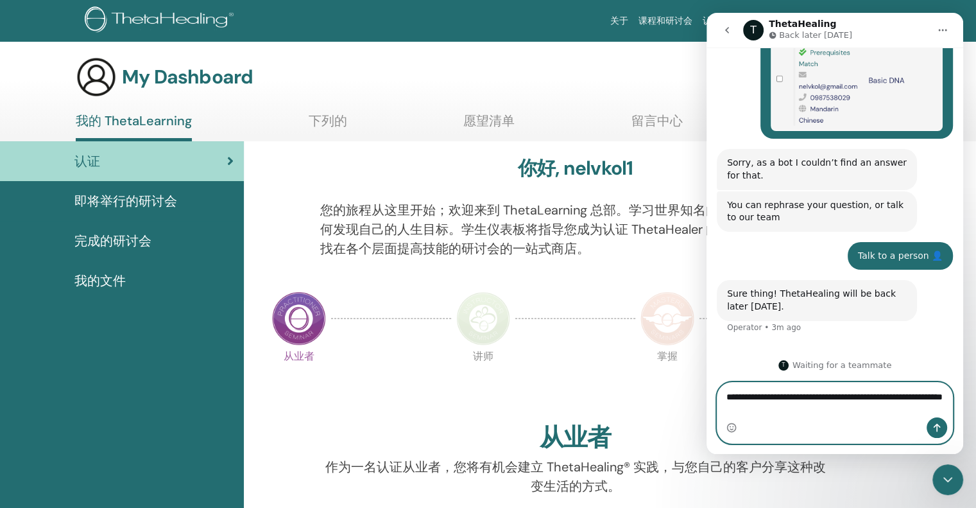
click at [730, 405] on textarea "**********" at bounding box center [835, 400] width 235 height 35
click at [793, 413] on textarea "**********" at bounding box center [835, 400] width 235 height 35
type textarea "**********"
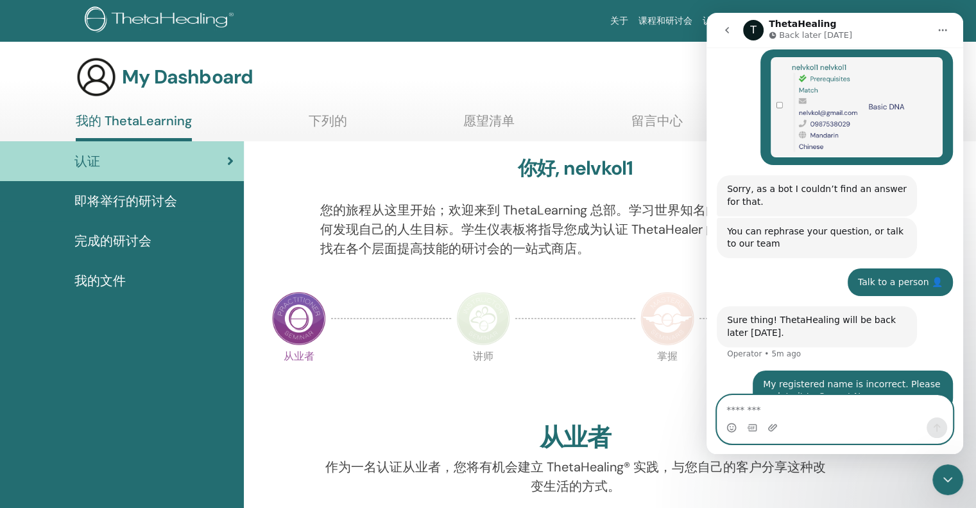
scroll to position [277, 0]
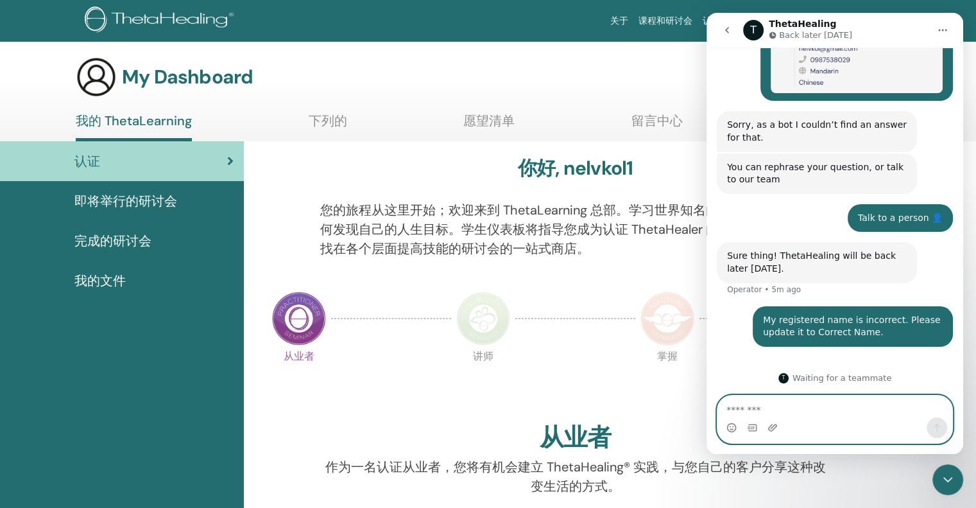
click at [832, 408] on textarea "Message…" at bounding box center [835, 406] width 235 height 22
type textarea "*"
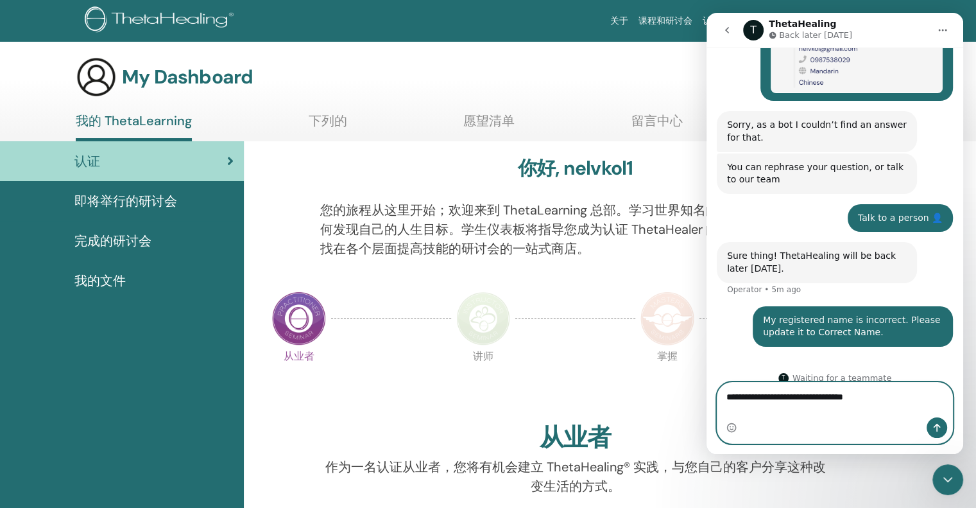
type textarea "**********"
click at [941, 429] on icon "Send a message…" at bounding box center [937, 427] width 10 height 10
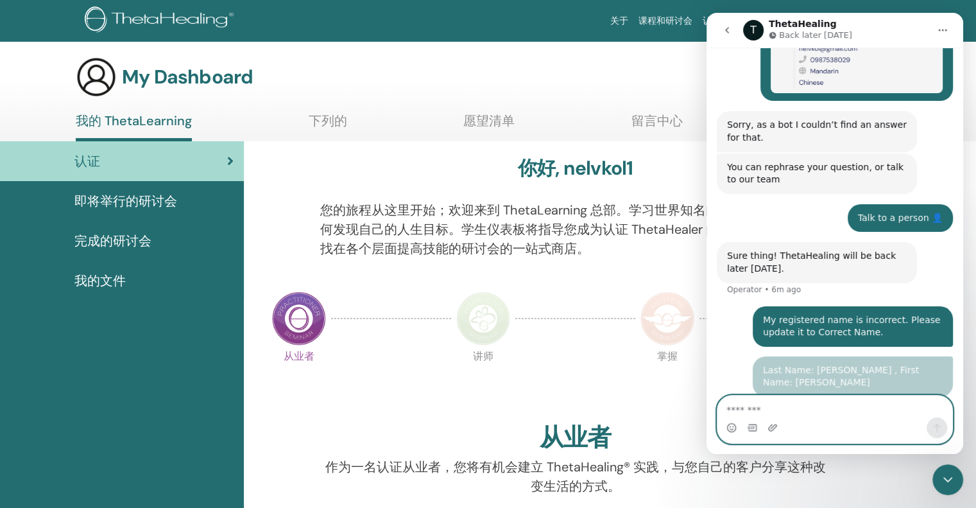
scroll to position [307, 0]
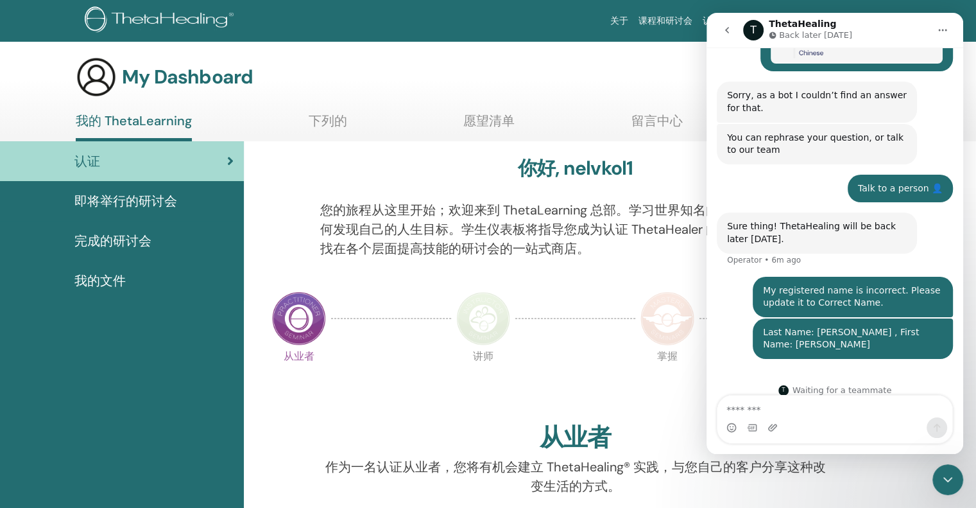
click at [144, 197] on span "即将举行的研讨会" at bounding box center [125, 200] width 103 height 19
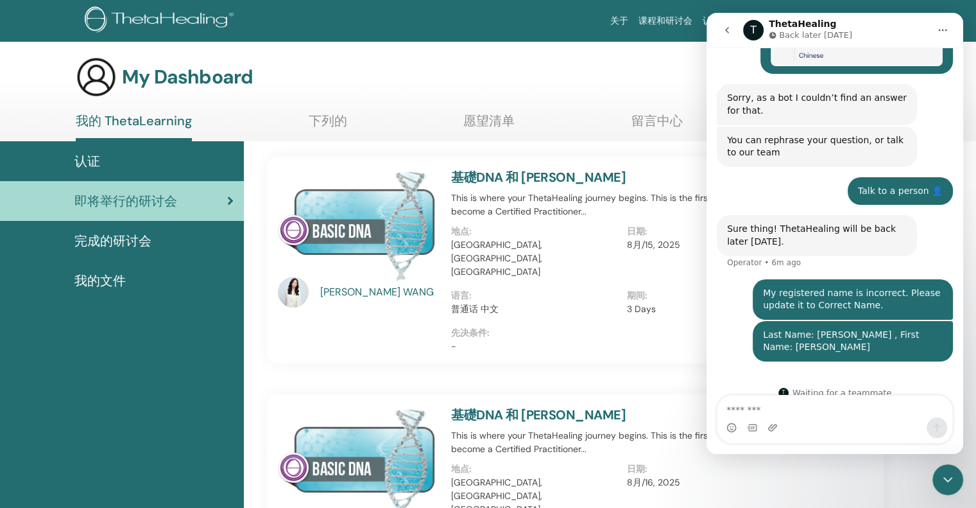
scroll to position [258, 0]
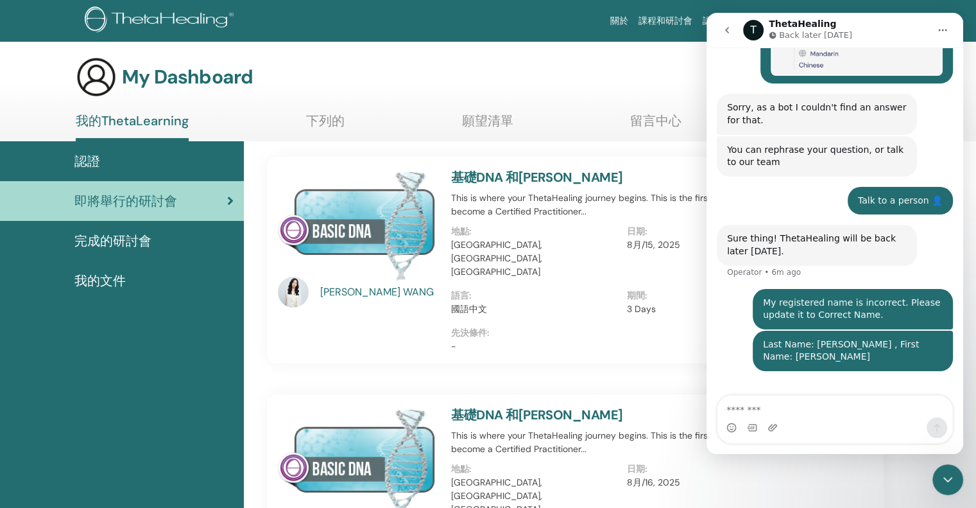
click at [641, 91] on div "My Dashboard 我的帳戶" at bounding box center [469, 76] width 786 height 41
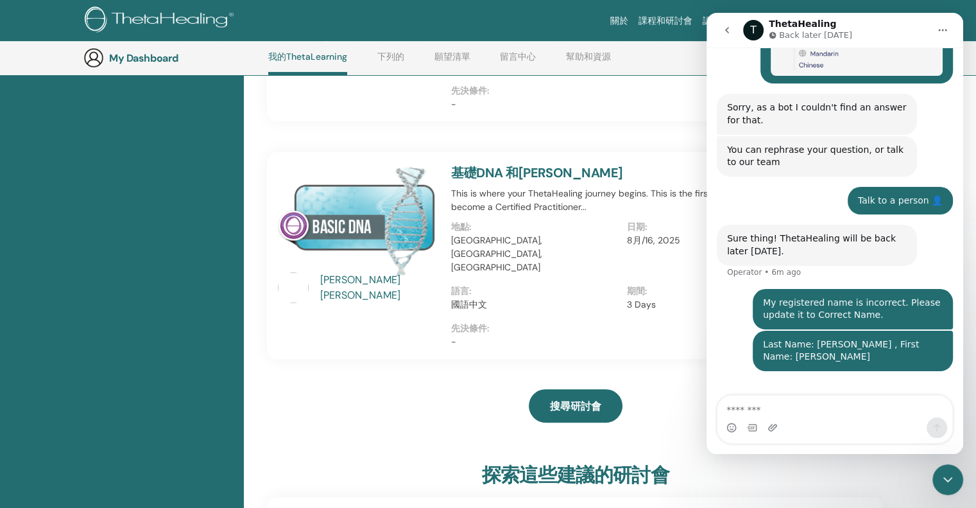
scroll to position [290, 0]
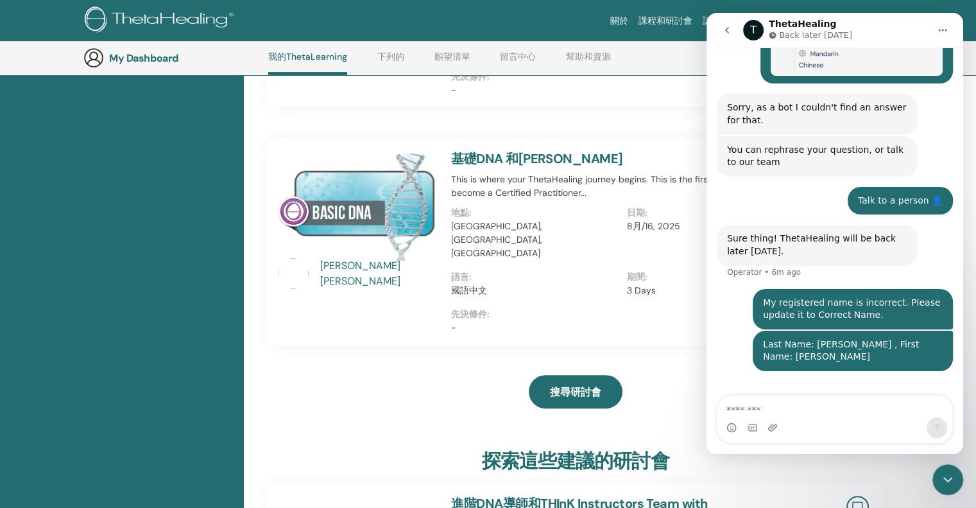
click at [725, 28] on icon "go back" at bounding box center [727, 30] width 10 height 10
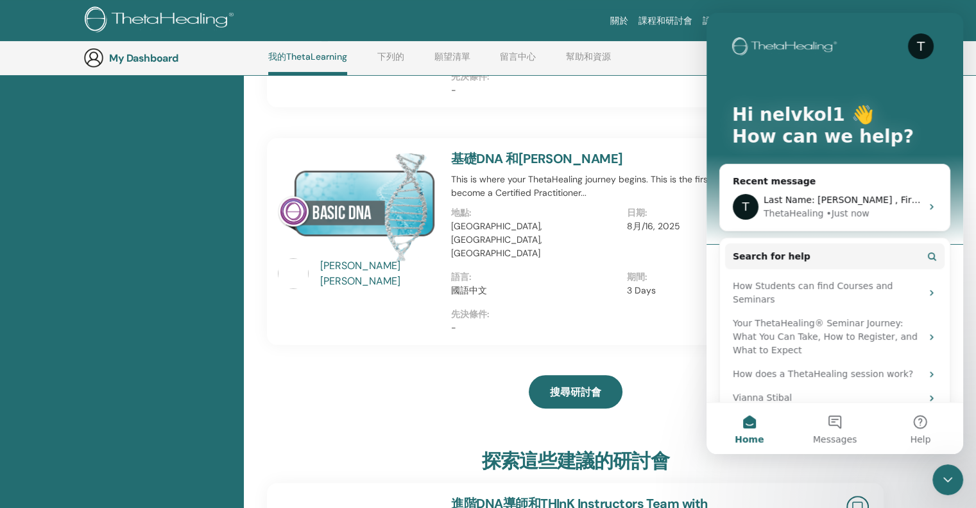
click at [945, 480] on icon "Close Intercom Messenger" at bounding box center [947, 479] width 15 height 15
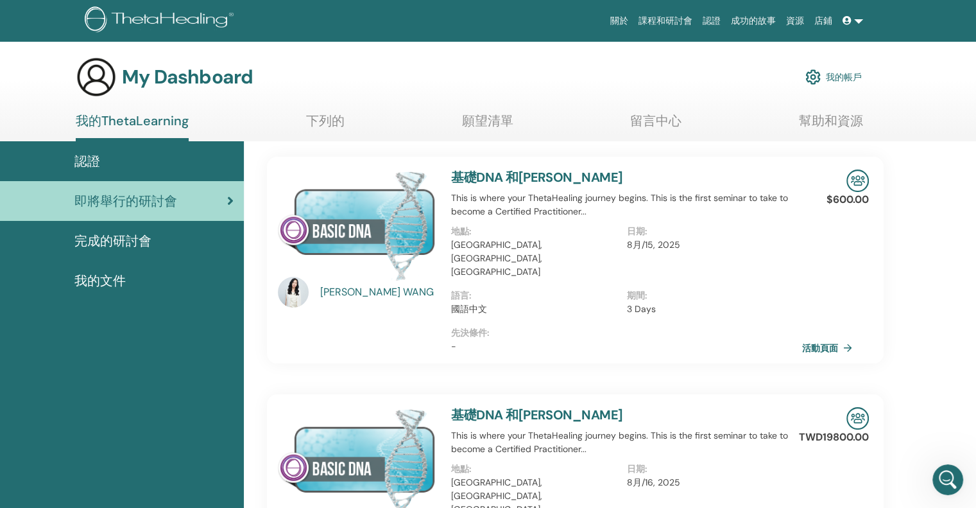
click at [854, 23] on span at bounding box center [849, 20] width 12 height 10
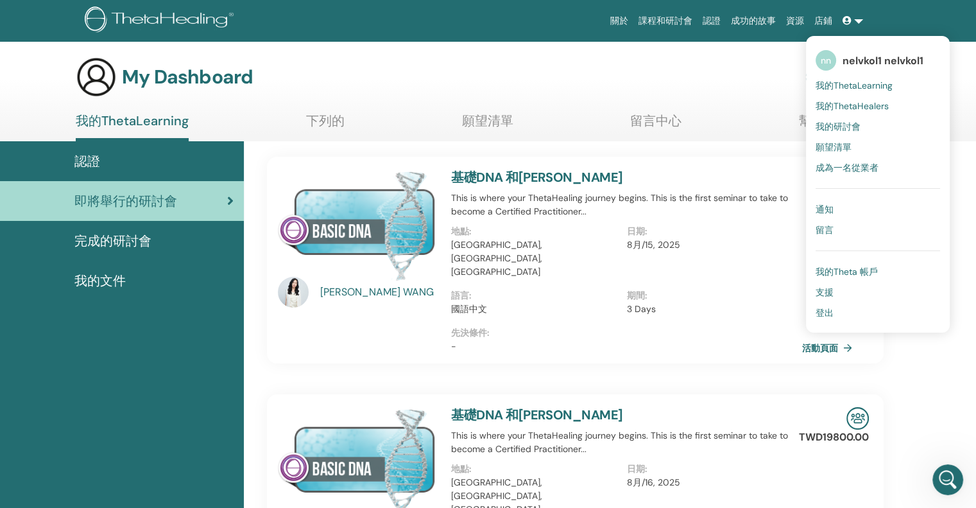
click at [824, 224] on font "留言" at bounding box center [825, 230] width 18 height 12
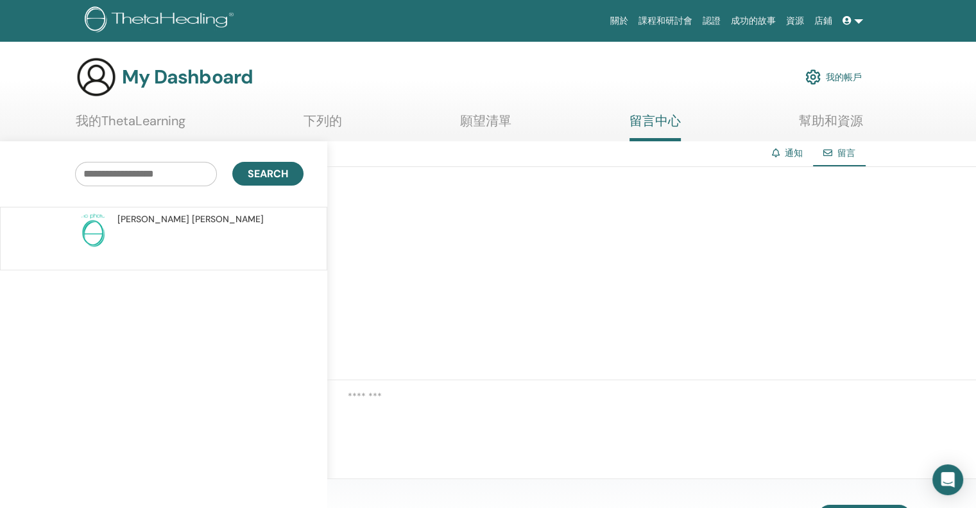
click at [320, 123] on font "下列的" at bounding box center [323, 120] width 39 height 17
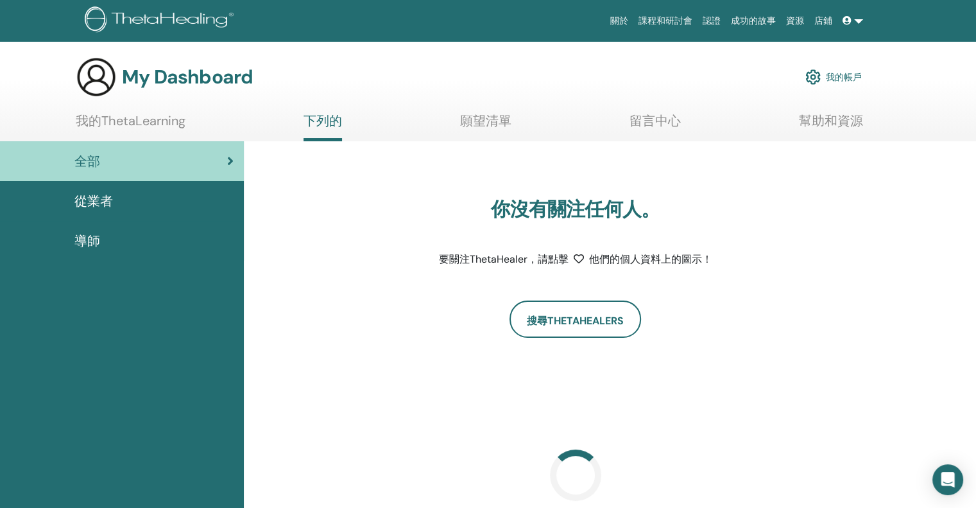
click at [112, 197] on font "從業者" at bounding box center [93, 201] width 39 height 17
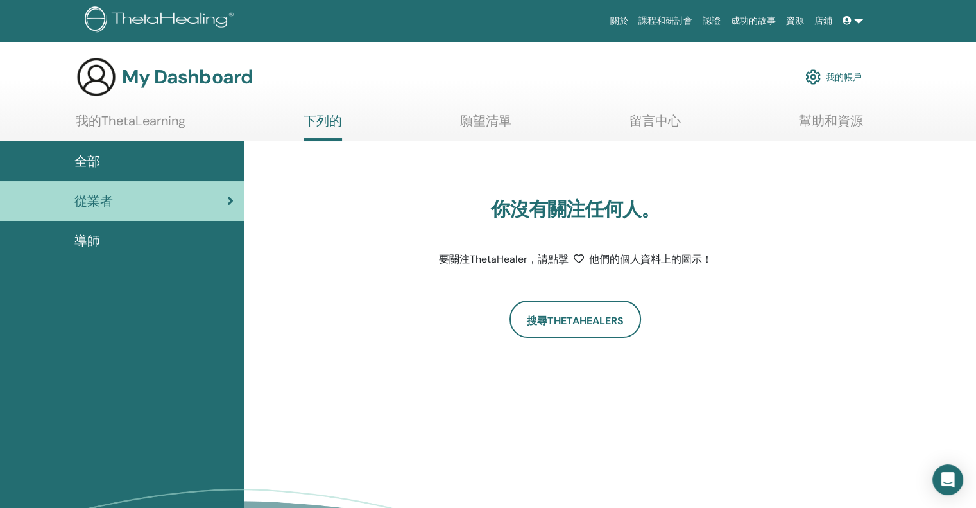
click at [855, 21] on link at bounding box center [853, 21] width 31 height 24
click at [144, 125] on link "我的 ThetaLearning" at bounding box center [132, 125] width 113 height 25
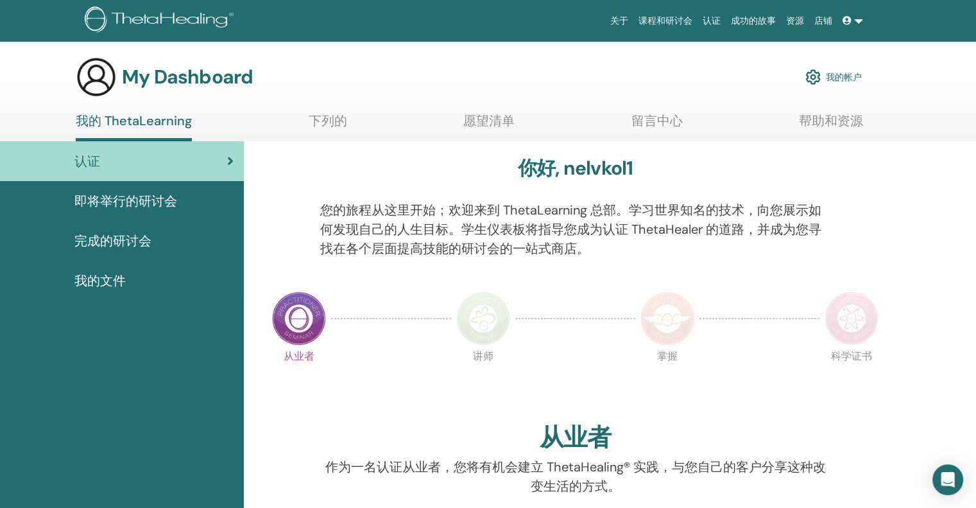
click at [175, 207] on span "即将举行的研讨会" at bounding box center [125, 200] width 103 height 19
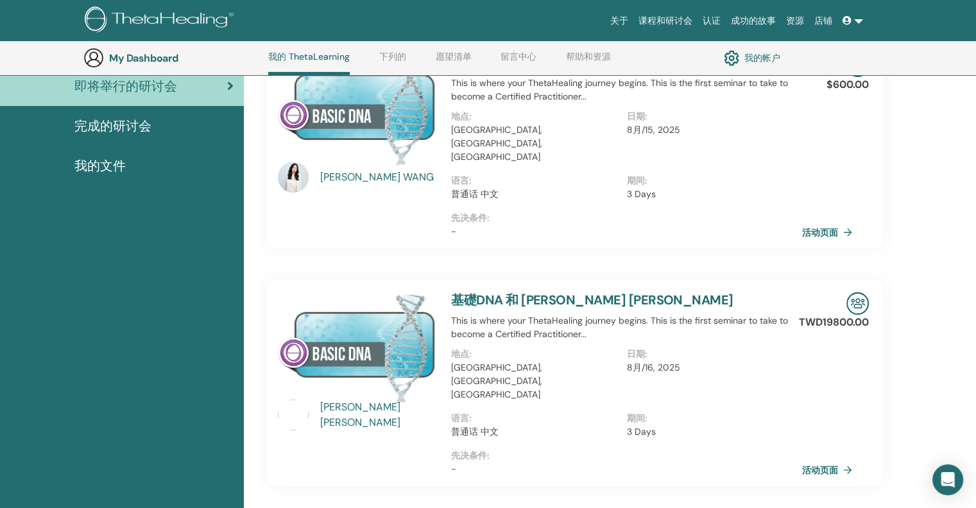
scroll to position [162, 0]
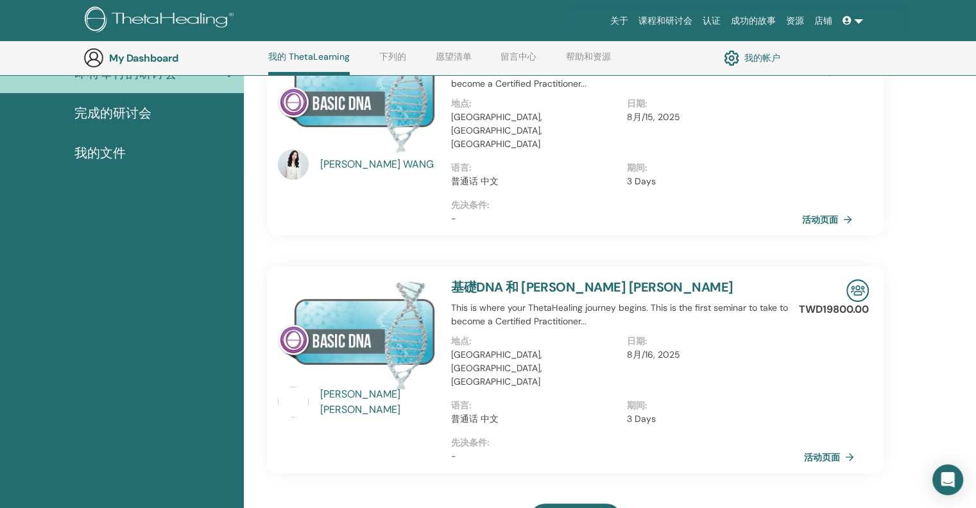
click at [834, 447] on link "活动页面" at bounding box center [831, 456] width 55 height 19
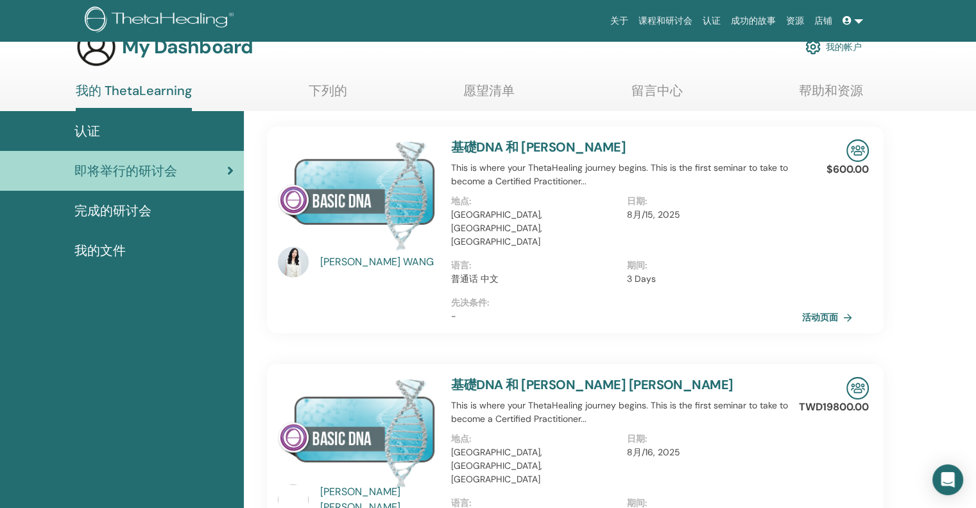
scroll to position [0, 0]
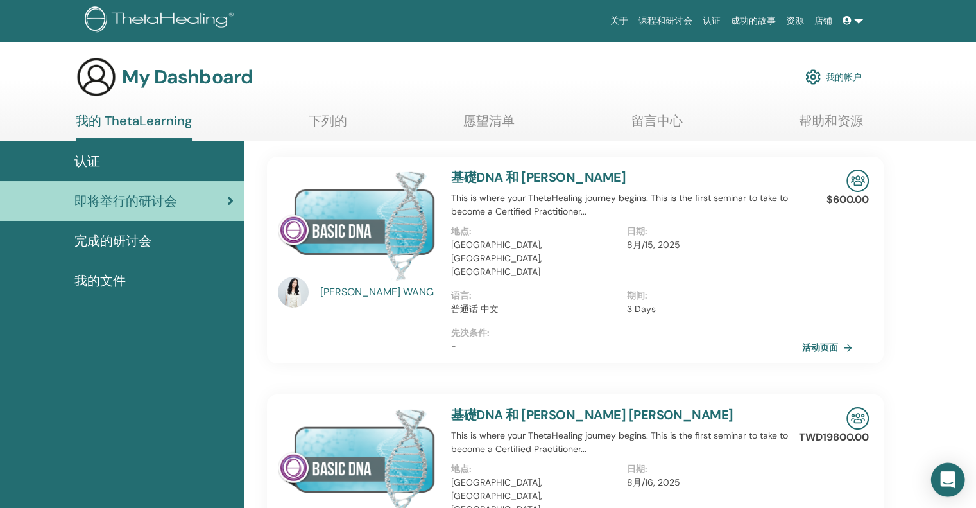
click at [953, 472] on icon "Open Intercom Messenger" at bounding box center [948, 479] width 17 height 17
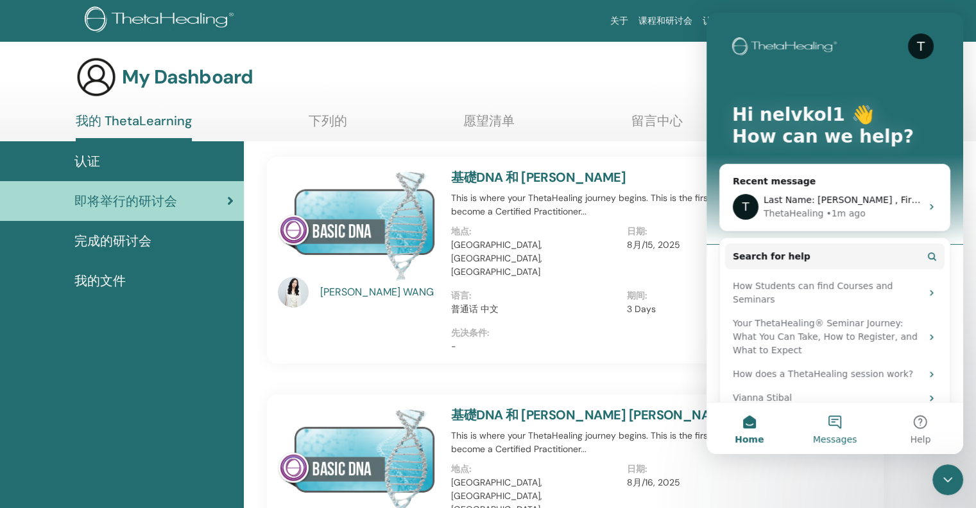
click at [834, 422] on button "Messages" at bounding box center [834, 427] width 85 height 51
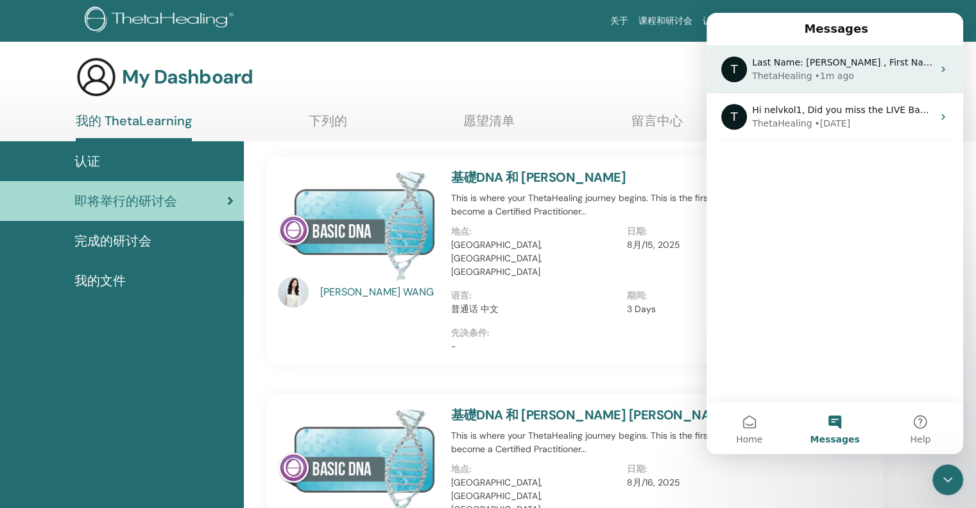
click at [911, 75] on div "ThetaHealing • 1m ago" at bounding box center [842, 75] width 181 height 13
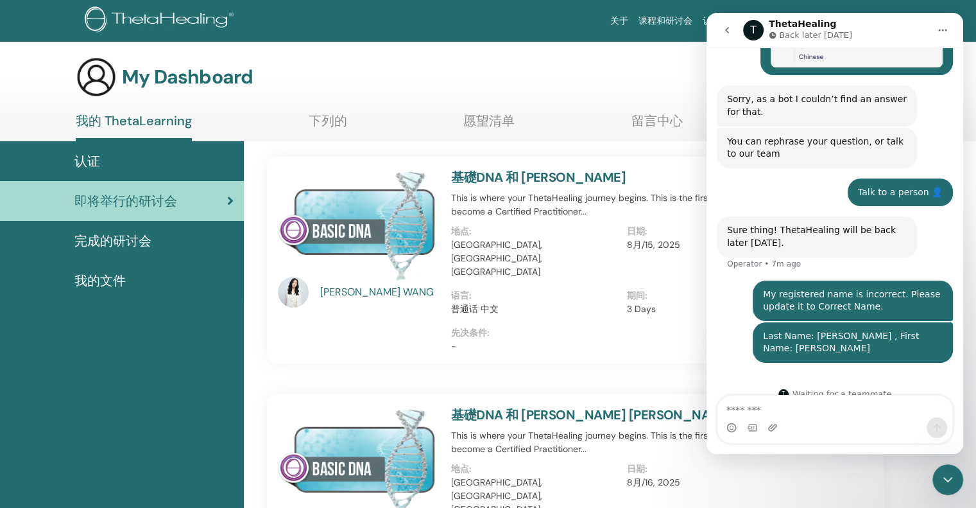
scroll to position [307, 0]
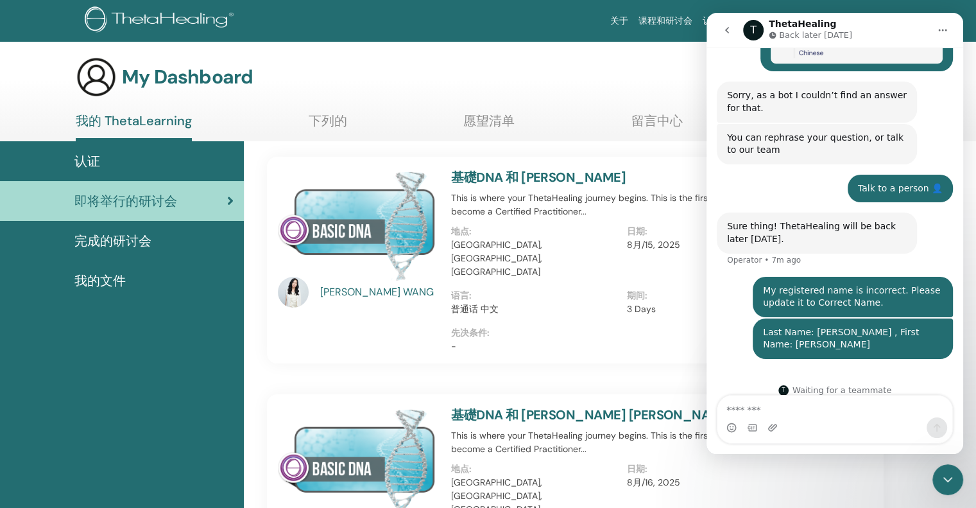
click at [849, 408] on textarea "Message…" at bounding box center [835, 406] width 235 height 22
type textarea "**********"
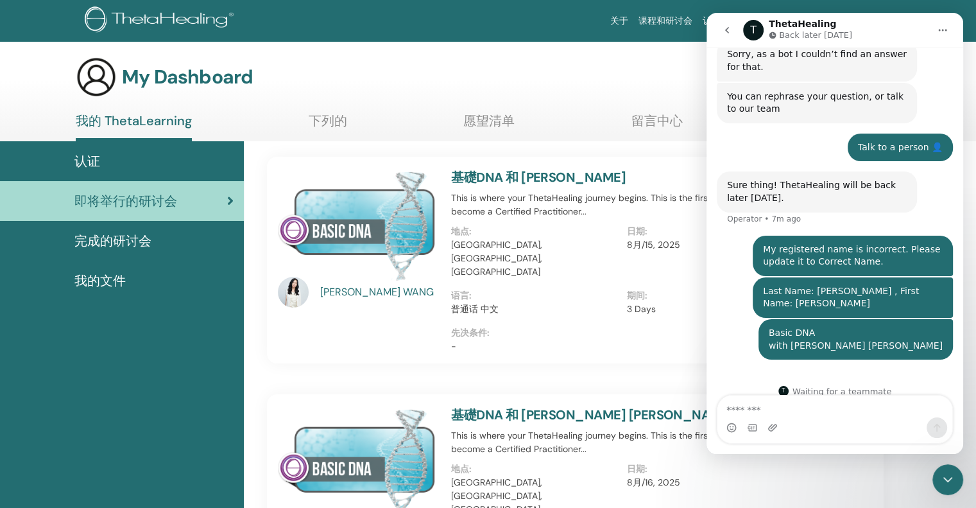
scroll to position [349, 0]
click at [729, 24] on button "go back" at bounding box center [727, 30] width 24 height 24
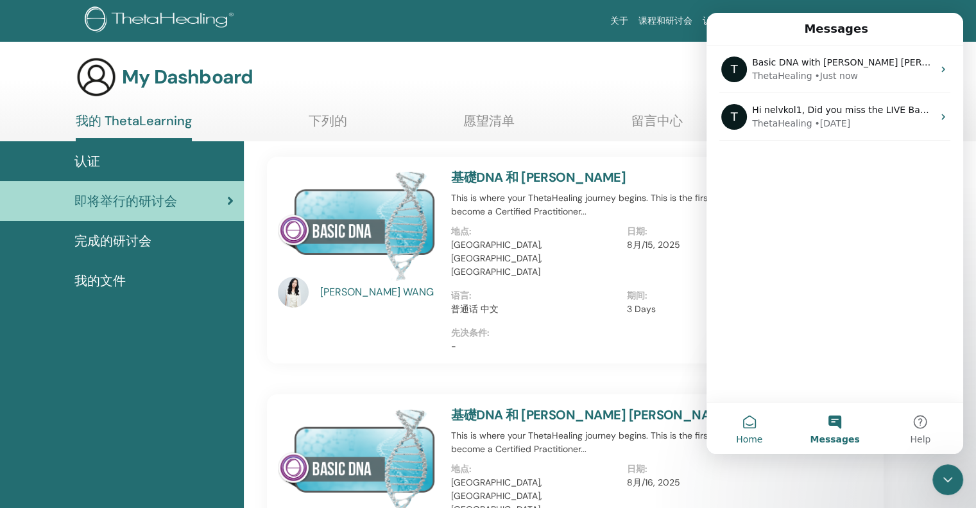
click at [757, 431] on button "Home" at bounding box center [749, 427] width 85 height 51
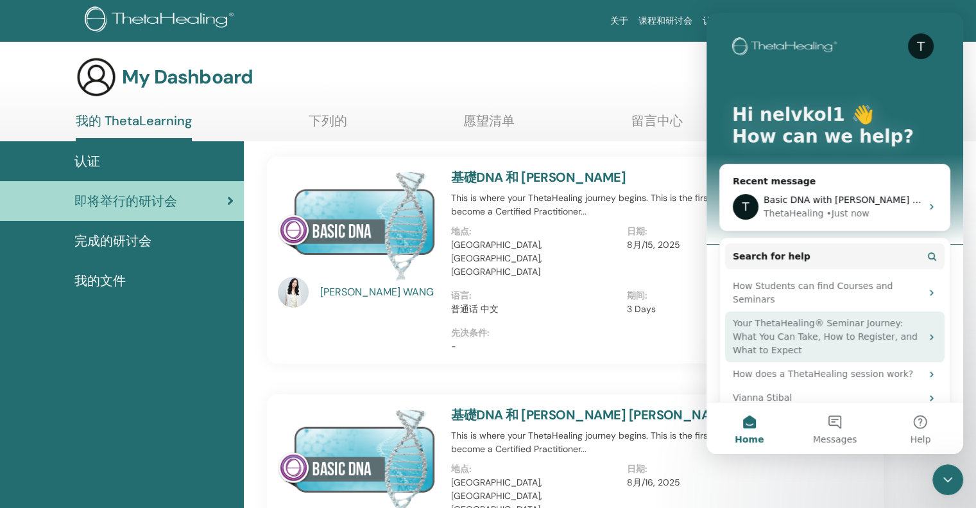
scroll to position [19, 0]
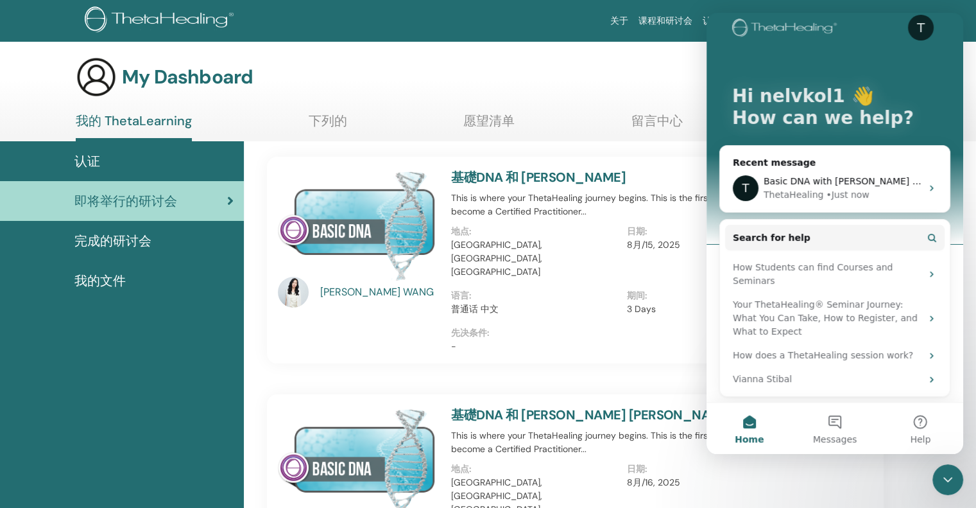
click at [948, 481] on icon "Close Intercom Messenger" at bounding box center [947, 479] width 15 height 15
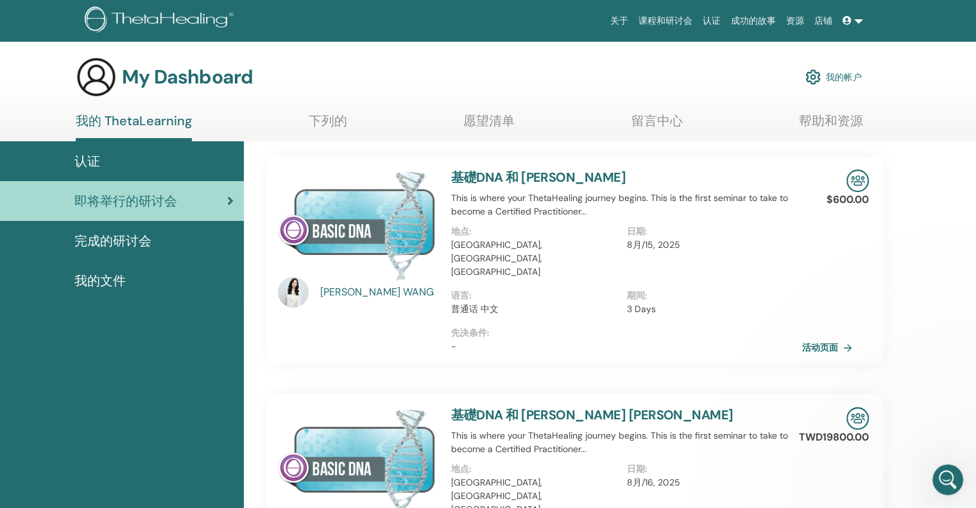
scroll to position [0, 0]
